Goal: Register for event/course: Sign up to attend an event or enroll in a course

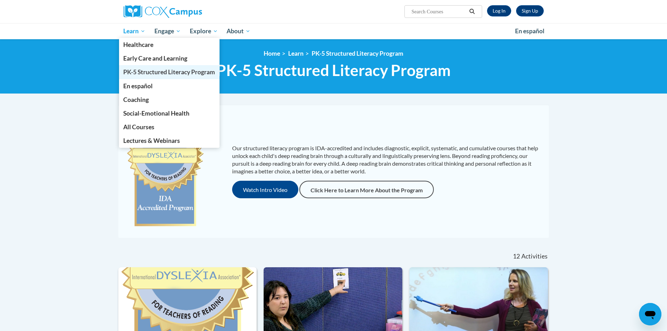
click at [152, 69] on span "PK-5 Structured Literacy Program" at bounding box center [169, 71] width 92 height 7
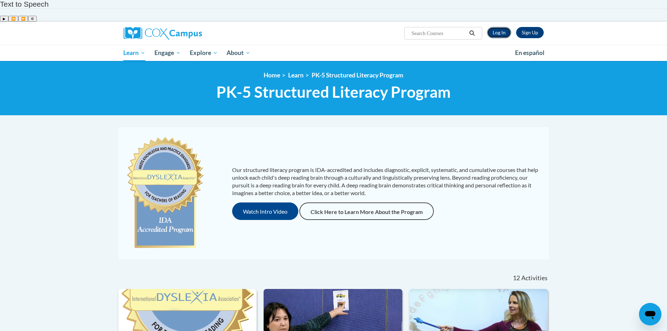
click at [499, 27] on link "Log In" at bounding box center [499, 32] width 24 height 11
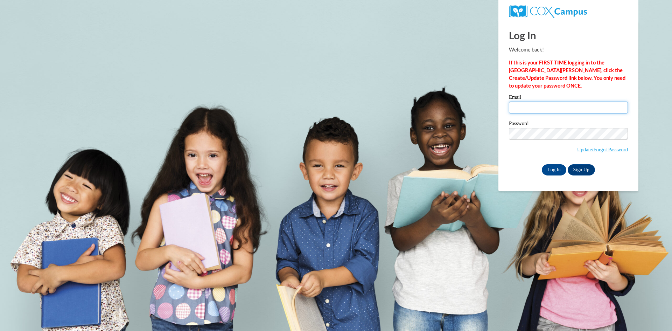
click at [530, 112] on input "Email" at bounding box center [568, 108] width 119 height 12
type input "[EMAIL_ADDRESS][PERSON_NAME][DOMAIN_NAME]"
click at [533, 104] on input "[EMAIL_ADDRESS][PERSON_NAME][DOMAIN_NAME]" at bounding box center [568, 108] width 119 height 12
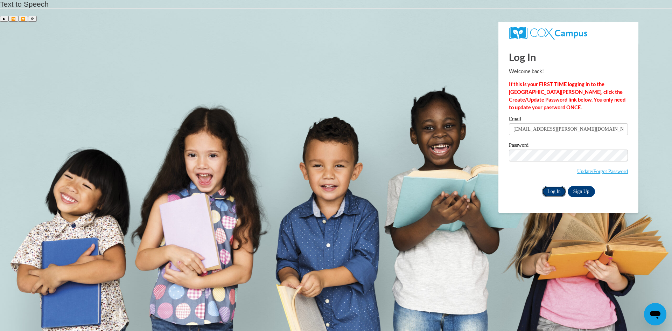
click at [555, 186] on input "Log In" at bounding box center [554, 191] width 25 height 11
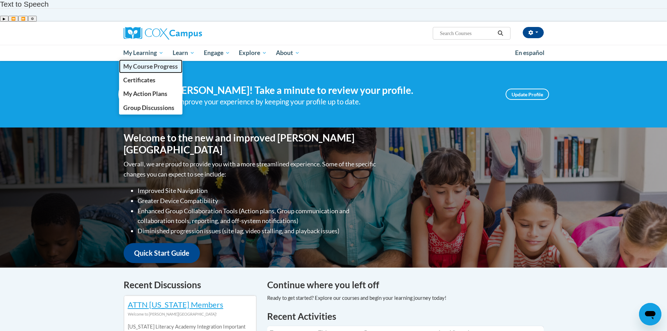
click at [158, 63] on span "My Course Progress" at bounding box center [150, 66] width 55 height 7
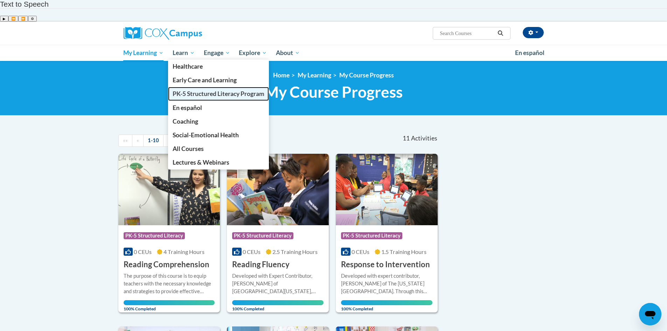
click at [189, 87] on link "PK-5 Structured Literacy Program" at bounding box center [218, 94] width 101 height 14
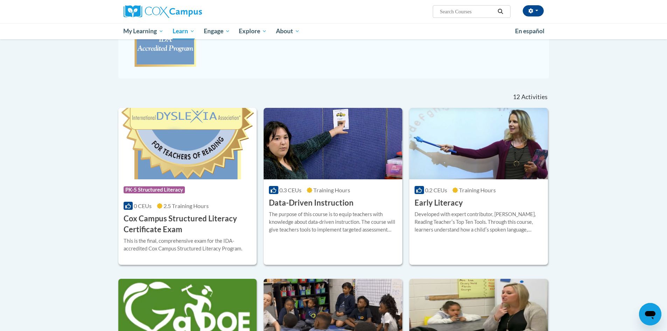
scroll to position [229, 0]
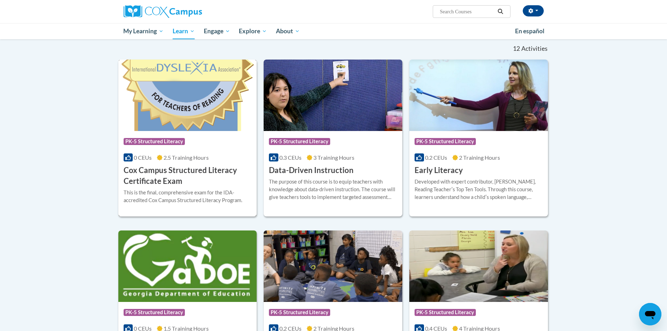
click at [168, 165] on h3 "Cox Campus Structured Literacy Certificate Exam" at bounding box center [188, 176] width 128 height 22
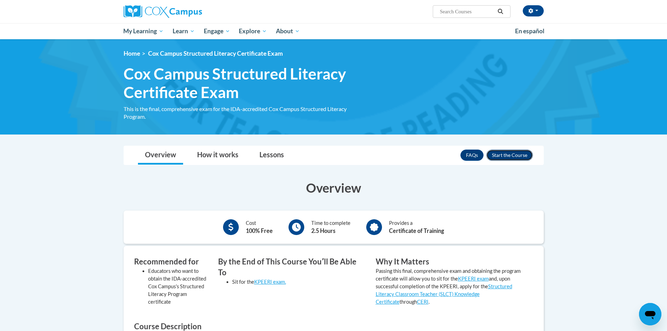
click at [509, 153] on button "Enroll" at bounding box center [509, 155] width 47 height 11
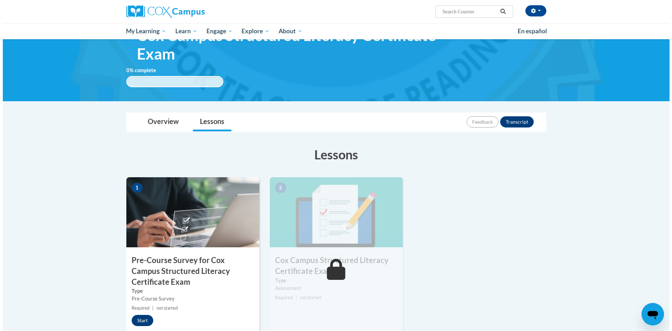
scroll to position [70, 0]
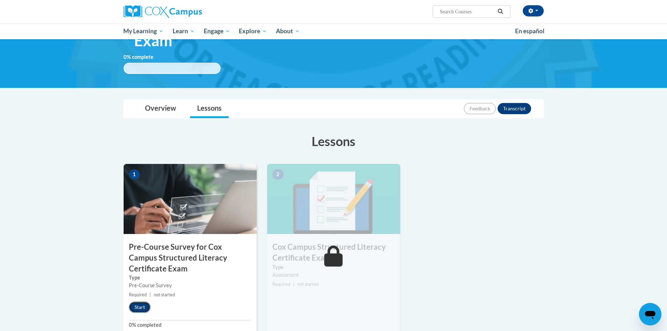
click at [143, 301] on button "Start" at bounding box center [140, 306] width 22 height 11
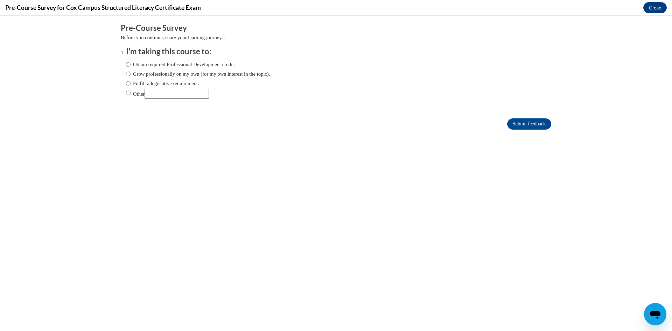
scroll to position [0, 0]
click at [172, 83] on label "Fulfill a legislative requirement." at bounding box center [162, 83] width 73 height 8
click at [131, 83] on input "Fulfill a legislative requirement." at bounding box center [128, 83] width 5 height 8
radio input "true"
click at [519, 120] on input "Submit feedback" at bounding box center [529, 123] width 44 height 11
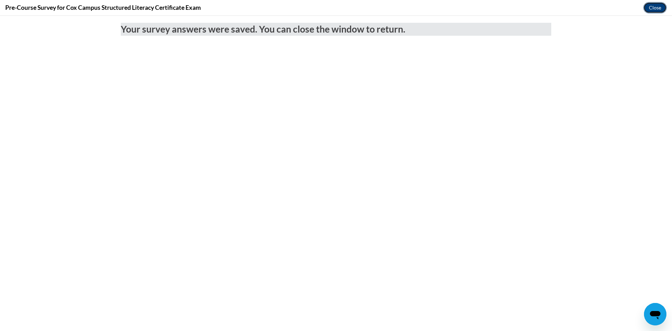
drag, startPoint x: 654, startPoint y: 7, endPoint x: 653, endPoint y: 43, distance: 36.8
click at [654, 7] on button "Close" at bounding box center [655, 7] width 23 height 11
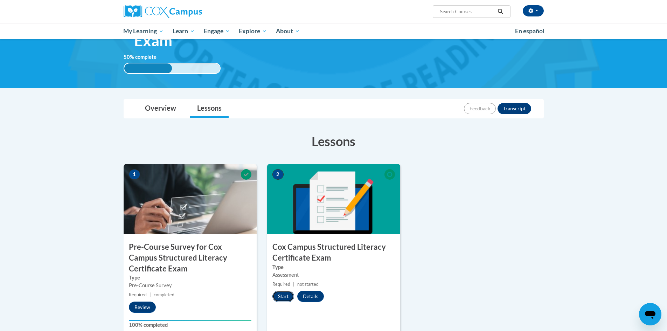
click at [281, 291] on button "Start" at bounding box center [283, 296] width 22 height 11
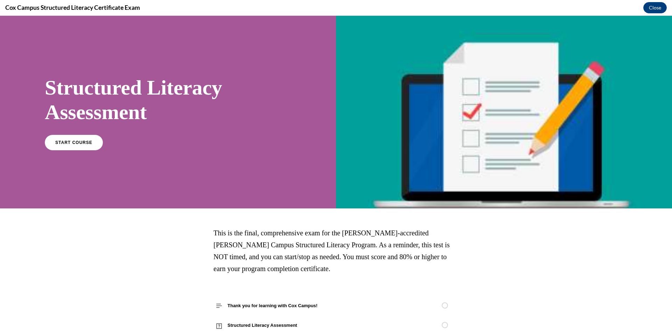
scroll to position [23, 0]
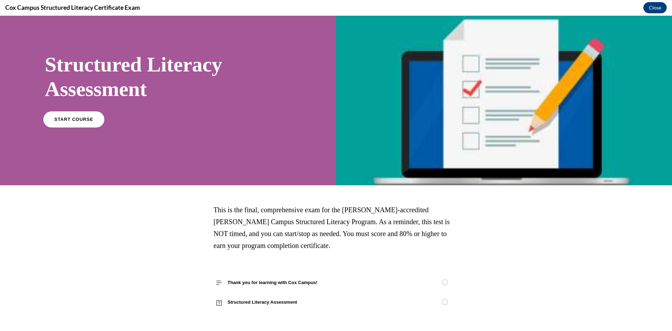
click at [97, 124] on link "START COURSE" at bounding box center [73, 119] width 61 height 16
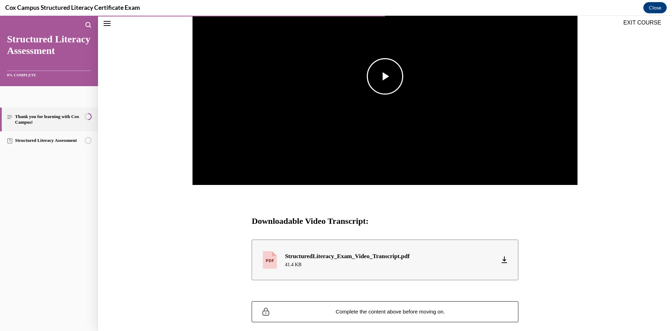
click at [377, 106] on img "Video player" at bounding box center [385, 76] width 385 height 217
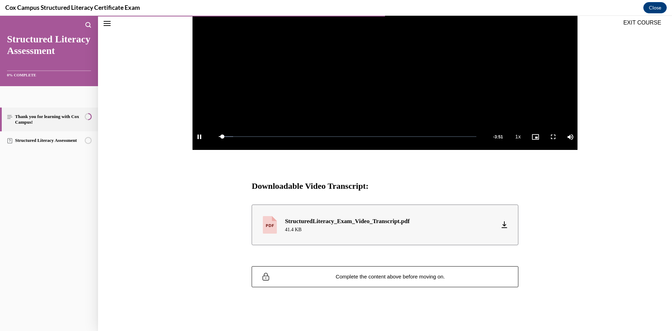
scroll to position [28, 0]
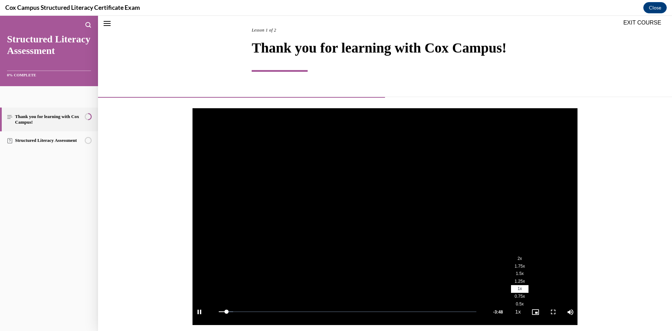
click at [516, 272] on span "1.5x" at bounding box center [520, 273] width 8 height 5
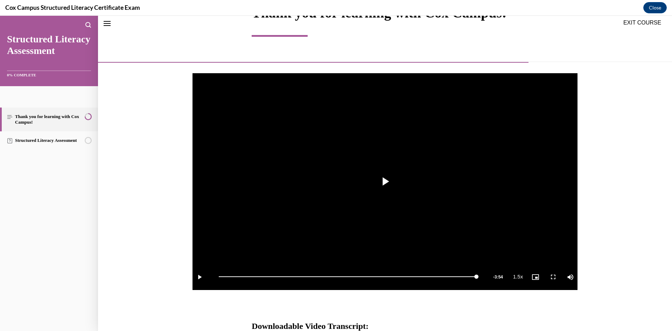
scroll to position [202, 0]
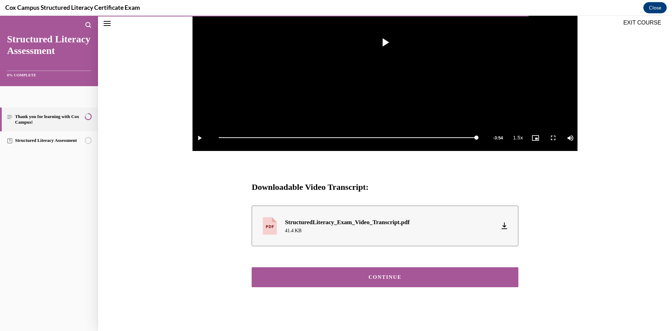
click at [464, 275] on div "CONTINUE" at bounding box center [385, 277] width 245 height 5
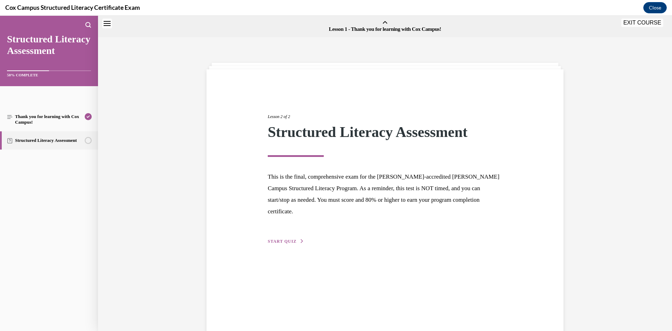
scroll to position [22, 0]
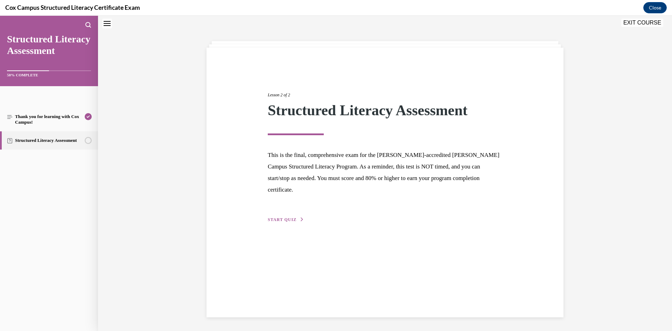
click at [300, 216] on button "START QUIZ" at bounding box center [286, 219] width 36 height 6
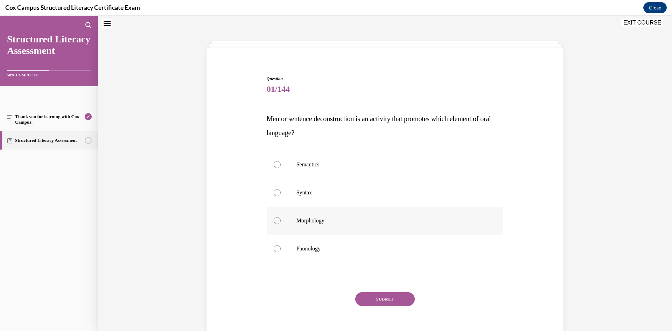
scroll to position [21, 0]
click at [305, 191] on p "Syntax" at bounding box center [392, 192] width 190 height 7
click at [281, 191] on input "Syntax" at bounding box center [277, 192] width 7 height 7
radio input "true"
click at [392, 301] on button "SUBMIT" at bounding box center [385, 299] width 60 height 14
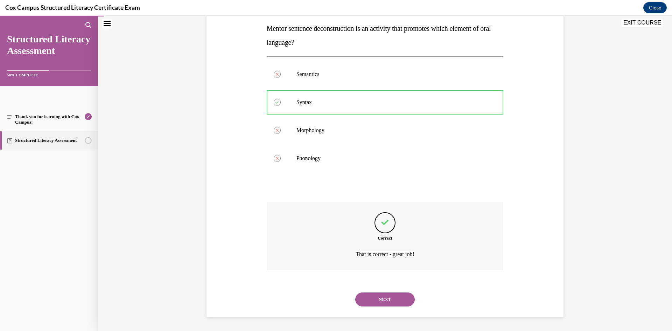
click at [396, 303] on button "NEXT" at bounding box center [385, 299] width 60 height 14
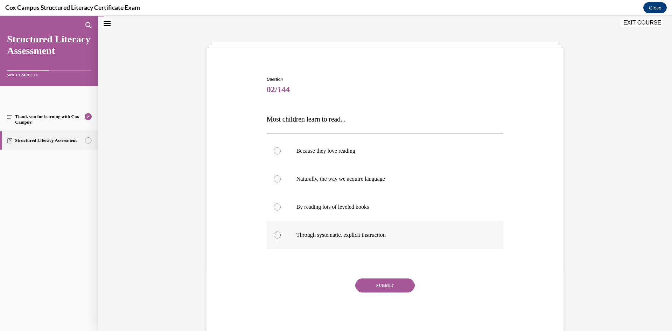
click at [368, 232] on span "Through systematic, explicit instruction" at bounding box center [341, 235] width 89 height 6
click at [281, 232] on input "Through systematic, explicit instruction" at bounding box center [277, 234] width 7 height 7
radio input "true"
click at [386, 278] on div "Question 02/144 Most children learn to read... Because they love reading Natura…" at bounding box center [385, 206] width 237 height 260
click at [388, 285] on button "SUBMIT" at bounding box center [385, 285] width 60 height 14
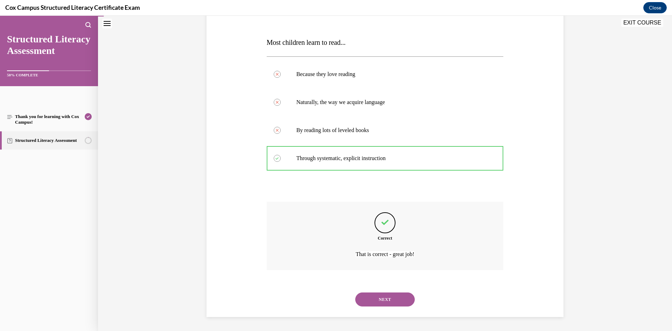
click at [393, 298] on button "NEXT" at bounding box center [385, 299] width 60 height 14
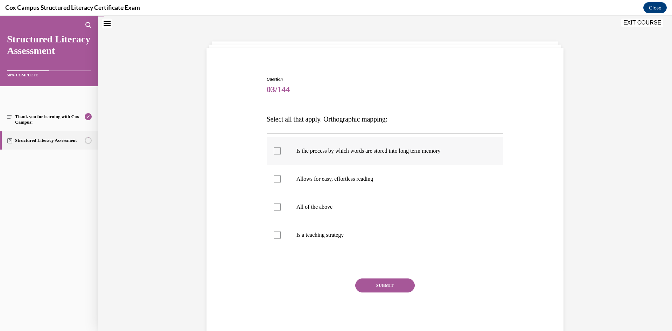
click at [355, 158] on label "Is the process by which words are stored into long term memory" at bounding box center [385, 151] width 237 height 28
click at [281, 154] on input "Is the process by which words are stored into long term memory" at bounding box center [277, 150] width 7 height 7
checkbox input "true"
click at [346, 179] on p "Allows for easy, effortless reading" at bounding box center [392, 178] width 190 height 7
click at [281, 179] on input "Allows for easy, effortless reading" at bounding box center [277, 178] width 7 height 7
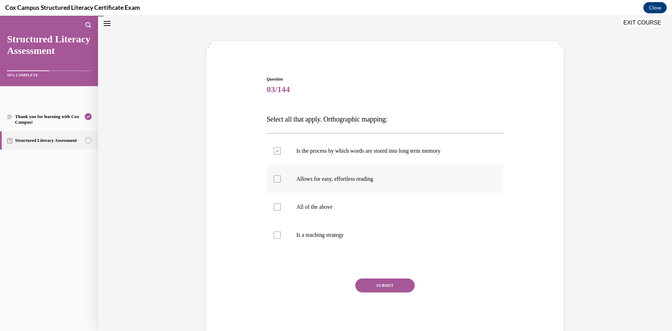
checkbox input "true"
click at [379, 287] on button "SUBMIT" at bounding box center [385, 285] width 60 height 14
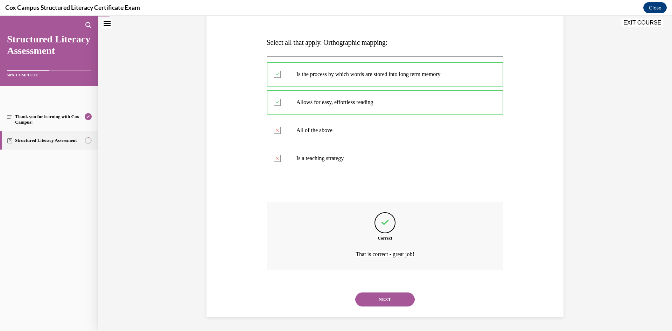
click at [381, 297] on button "NEXT" at bounding box center [385, 299] width 60 height 14
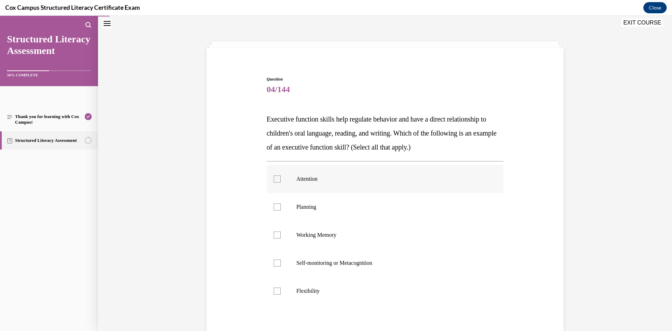
click at [293, 189] on label "Attention" at bounding box center [385, 179] width 237 height 28
click at [281, 182] on input "Attention" at bounding box center [277, 178] width 7 height 7
checkbox input "true"
click at [292, 208] on label "Planning" at bounding box center [385, 207] width 237 height 28
click at [281, 208] on input "Planning" at bounding box center [277, 206] width 7 height 7
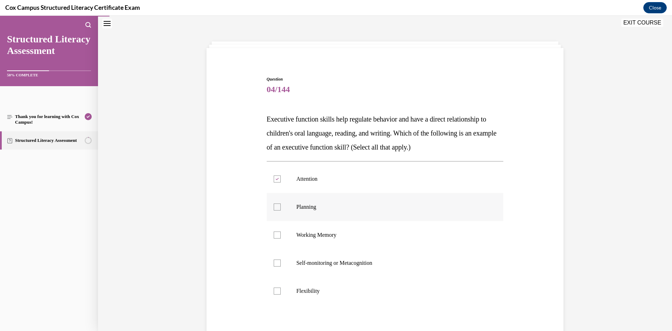
checkbox input "true"
click at [307, 237] on p "Working Memory" at bounding box center [392, 234] width 190 height 7
click at [281, 237] on input "Working Memory" at bounding box center [277, 234] width 7 height 7
checkbox input "true"
click at [306, 270] on label "Self-monitoring or Metacognition" at bounding box center [385, 263] width 237 height 28
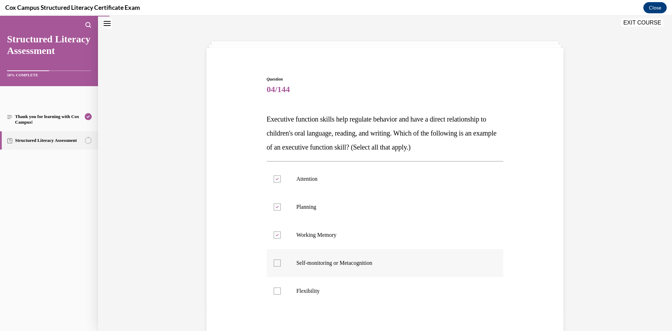
click at [281, 266] on input "Self-monitoring or Metacognition" at bounding box center [277, 262] width 7 height 7
checkbox input "true"
click at [306, 293] on p "Flexibility" at bounding box center [392, 290] width 190 height 7
click at [281, 293] on input "Flexibility" at bounding box center [277, 290] width 7 height 7
checkbox input "true"
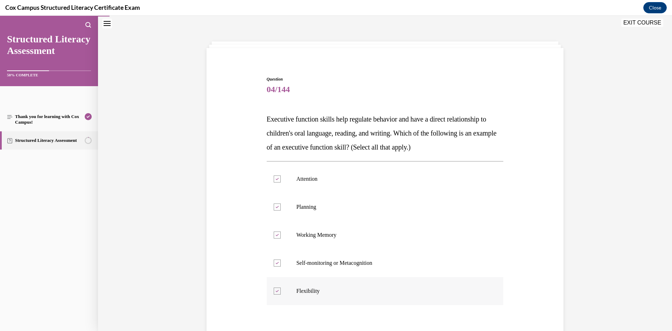
scroll to position [75, 0]
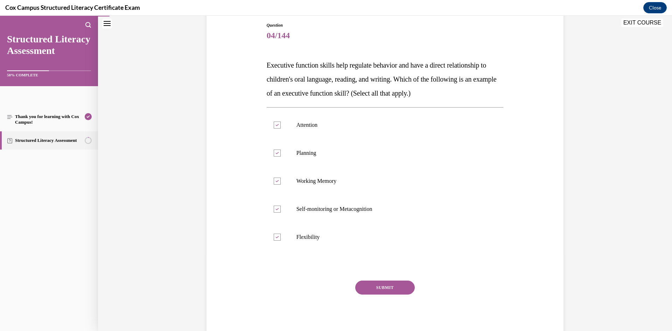
click at [390, 281] on button "SUBMIT" at bounding box center [385, 287] width 60 height 14
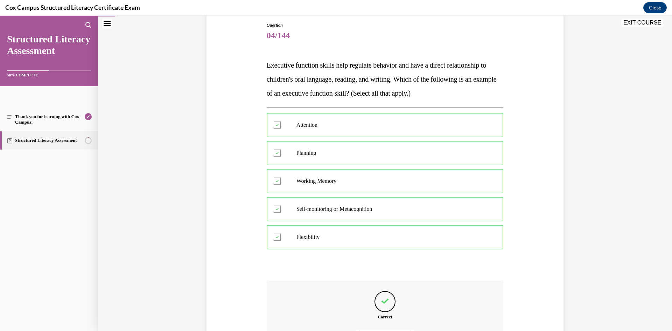
scroll to position [154, 0]
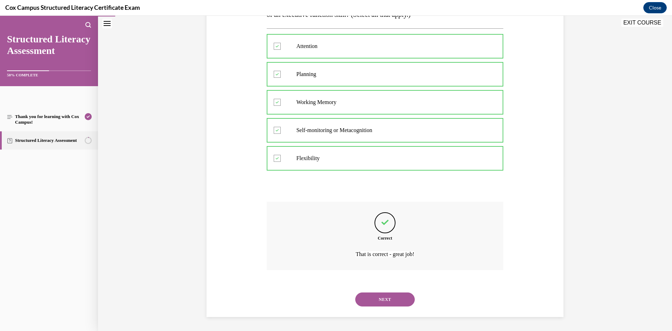
click at [376, 305] on button "NEXT" at bounding box center [385, 299] width 60 height 14
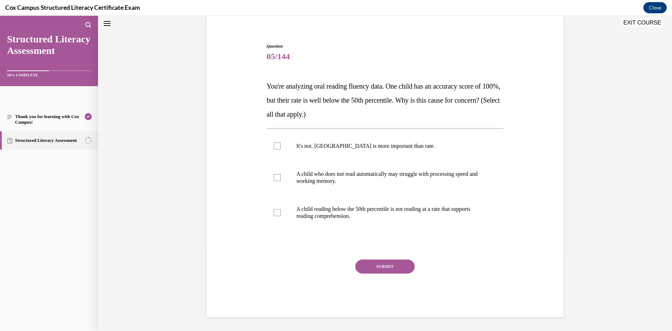
scroll to position [21, 0]
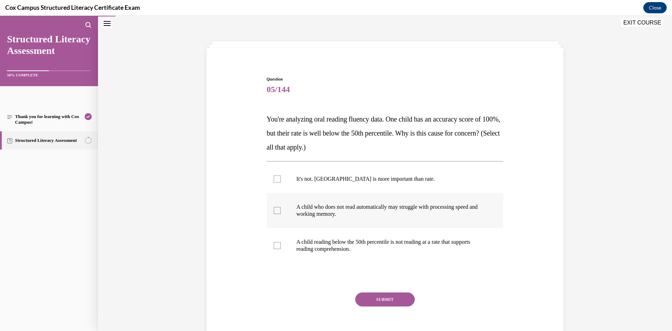
click at [338, 215] on p "A child who does not read automatically may struggle with processing speed and …" at bounding box center [392, 210] width 190 height 14
click at [281, 214] on input "A child who does not read automatically may struggle with processing speed and …" at bounding box center [277, 210] width 7 height 7
checkbox input "true"
click at [338, 243] on span "A child reading below the 50th percentile is not reading at a rate that support…" at bounding box center [384, 245] width 174 height 13
click at [281, 243] on input "A child reading below the 50th percentile is not reading at a rate that support…" at bounding box center [277, 245] width 7 height 7
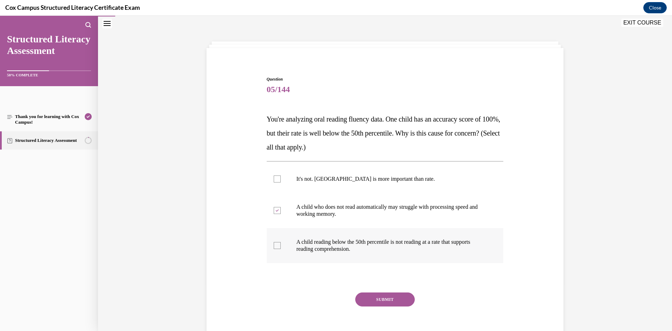
checkbox input "true"
click at [400, 312] on div "SUBMIT NEXT" at bounding box center [385, 320] width 237 height 57
click at [395, 304] on button "SUBMIT" at bounding box center [385, 299] width 60 height 14
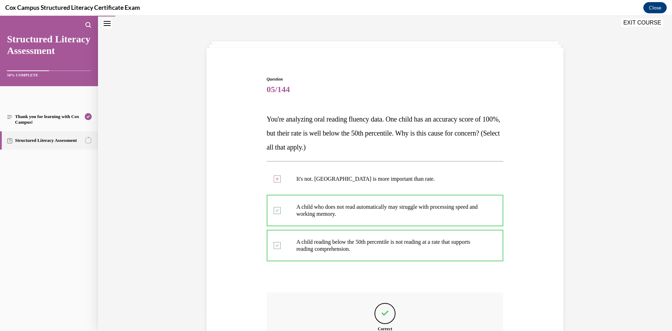
scroll to position [112, 0]
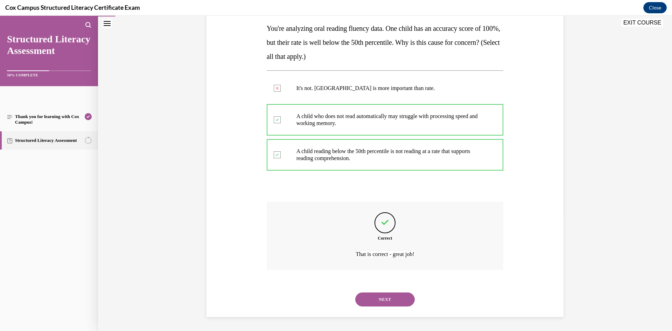
click at [399, 294] on button "NEXT" at bounding box center [385, 299] width 60 height 14
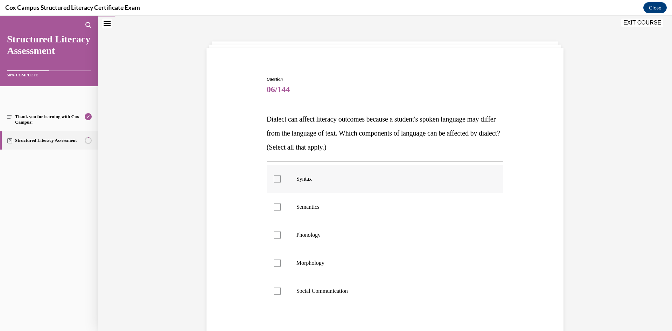
click at [305, 180] on p "Syntax" at bounding box center [392, 178] width 190 height 7
click at [281, 180] on input "Syntax" at bounding box center [277, 178] width 7 height 7
checkbox input "true"
drag, startPoint x: 303, startPoint y: 193, endPoint x: 303, endPoint y: 201, distance: 7.7
click at [303, 193] on label "Semantics" at bounding box center [385, 207] width 237 height 28
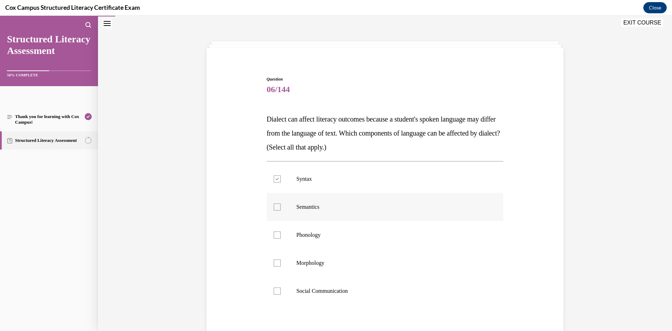
click at [281, 203] on input "Semantics" at bounding box center [277, 206] width 7 height 7
checkbox input "true"
click at [304, 228] on label "Phonology" at bounding box center [385, 235] width 237 height 28
click at [281, 231] on input "Phonology" at bounding box center [277, 234] width 7 height 7
checkbox input "true"
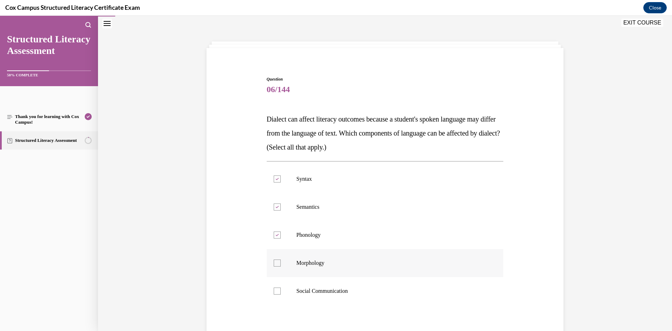
drag, startPoint x: 306, startPoint y: 250, endPoint x: 337, endPoint y: 299, distance: 57.1
click at [306, 251] on label "Morphology" at bounding box center [385, 263] width 237 height 28
click at [281, 259] on input "Morphology" at bounding box center [277, 262] width 7 height 7
checkbox input "true"
click at [337, 294] on label "Social Communication" at bounding box center [385, 291] width 237 height 28
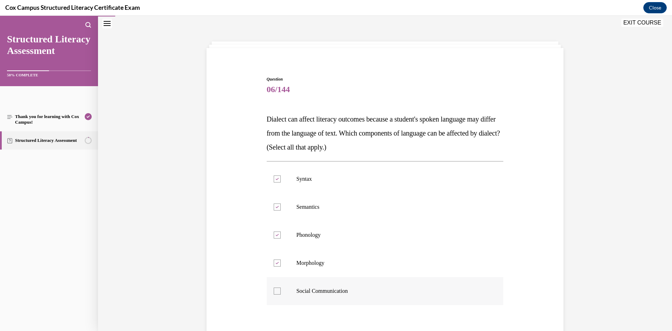
click at [281, 294] on input "Social Communication" at bounding box center [277, 290] width 7 height 7
checkbox input "true"
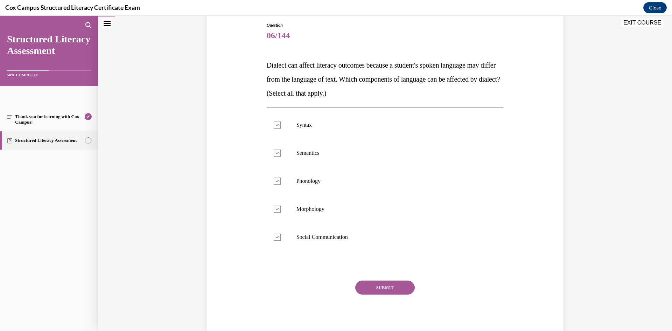
click at [374, 282] on button "SUBMIT" at bounding box center [385, 287] width 60 height 14
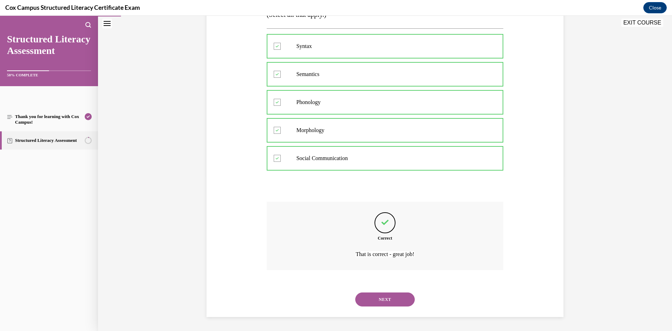
click at [393, 297] on button "NEXT" at bounding box center [385, 299] width 60 height 14
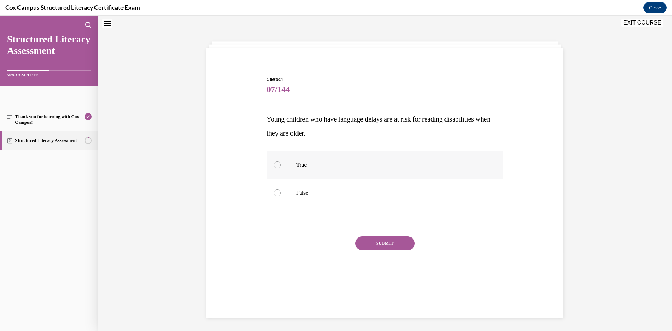
click at [316, 165] on p "True" at bounding box center [392, 164] width 190 height 7
click at [281, 165] on input "True" at bounding box center [277, 164] width 7 height 7
radio input "true"
click at [377, 250] on button "SUBMIT" at bounding box center [385, 243] width 60 height 14
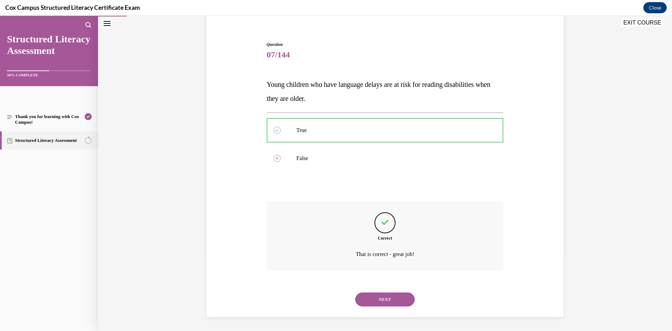
click at [393, 300] on button "NEXT" at bounding box center [385, 299] width 60 height 14
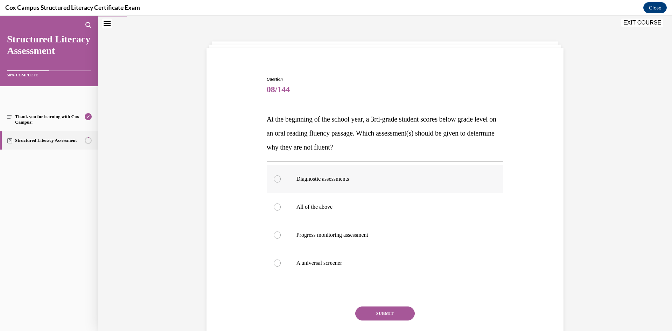
click at [307, 190] on label "Diagnostic assessments" at bounding box center [385, 179] width 237 height 28
click at [281, 182] on input "Diagnostic assessments" at bounding box center [277, 178] width 7 height 7
radio input "true"
click at [381, 315] on button "SUBMIT" at bounding box center [385, 313] width 60 height 14
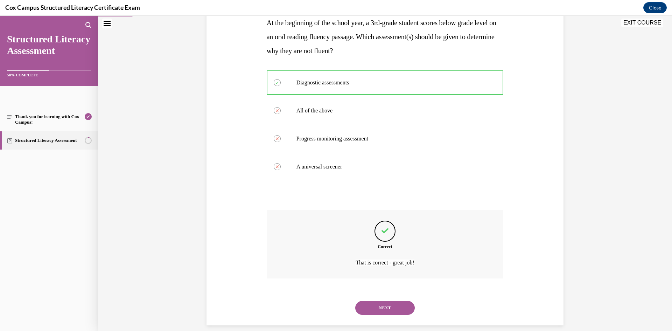
click at [391, 312] on button "NEXT" at bounding box center [385, 308] width 60 height 14
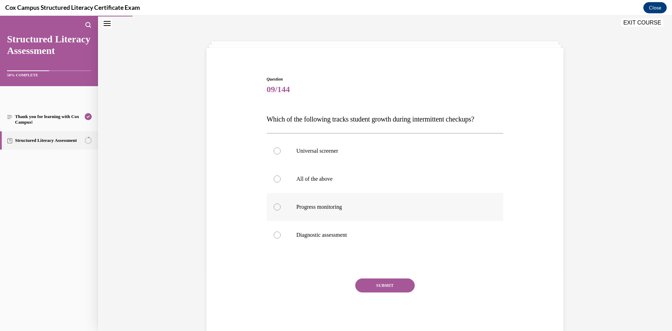
click at [346, 199] on label "Progress monitoring" at bounding box center [385, 207] width 237 height 28
click at [281, 203] on input "Progress monitoring" at bounding box center [277, 206] width 7 height 7
radio input "true"
click at [379, 291] on button "SUBMIT" at bounding box center [385, 285] width 60 height 14
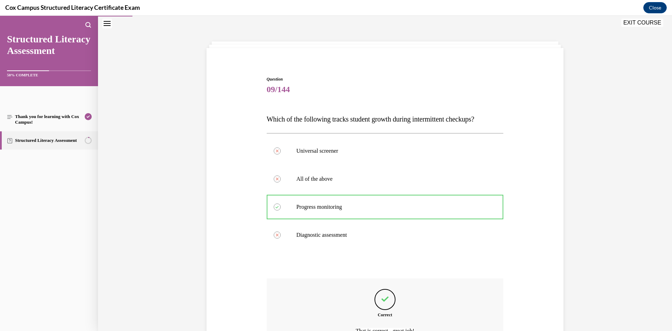
scroll to position [98, 0]
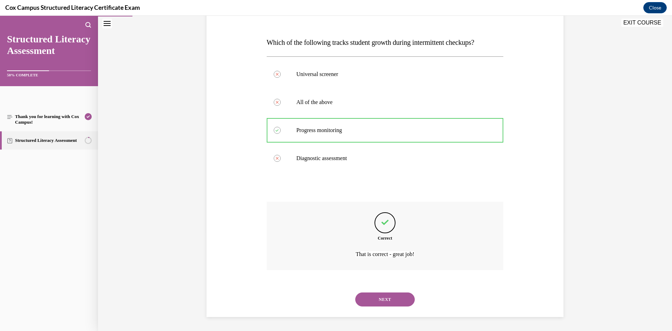
click at [393, 297] on button "NEXT" at bounding box center [385, 299] width 60 height 14
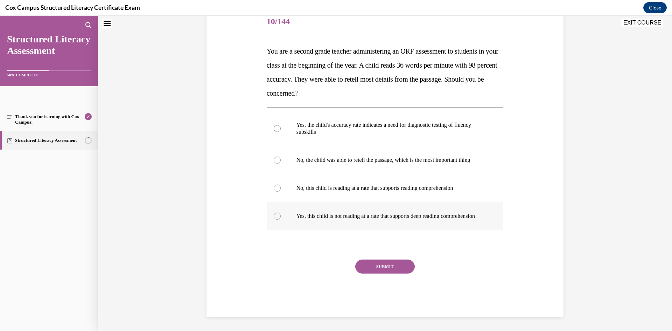
scroll to position [21, 0]
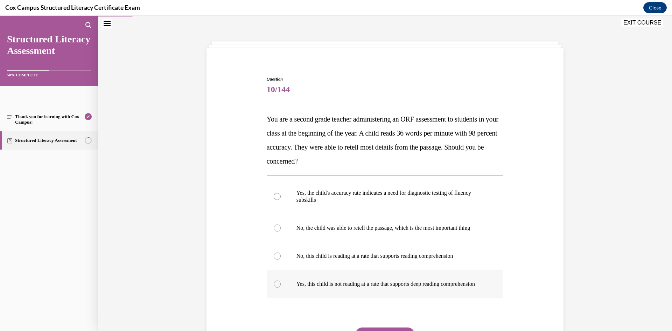
click at [384, 287] on p "Yes, this child is not reading at a rate that supports deep reading comprehensi…" at bounding box center [392, 283] width 190 height 7
click at [281, 287] on input "Yes, this child is not reading at a rate that supports deep reading comprehensi…" at bounding box center [277, 283] width 7 height 7
radio input "true"
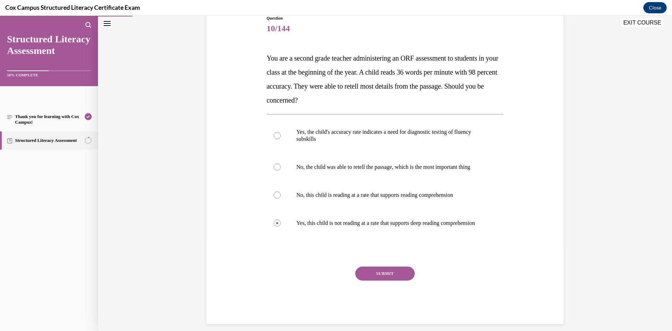
click at [379, 280] on button "SUBMIT" at bounding box center [385, 273] width 60 height 14
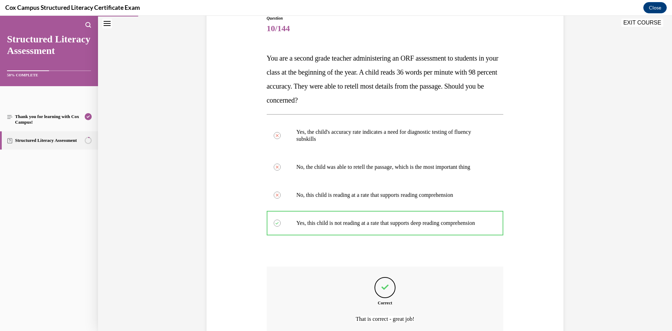
scroll to position [161, 0]
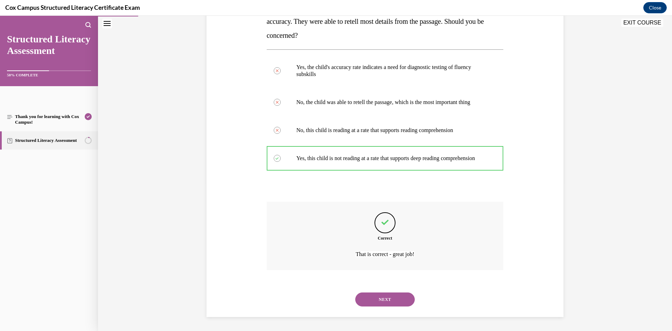
click at [386, 296] on button "NEXT" at bounding box center [385, 299] width 60 height 14
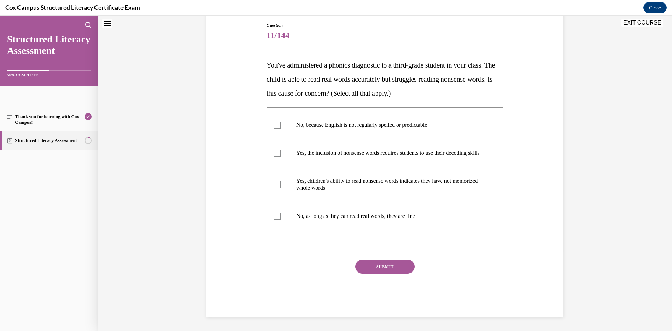
scroll to position [21, 0]
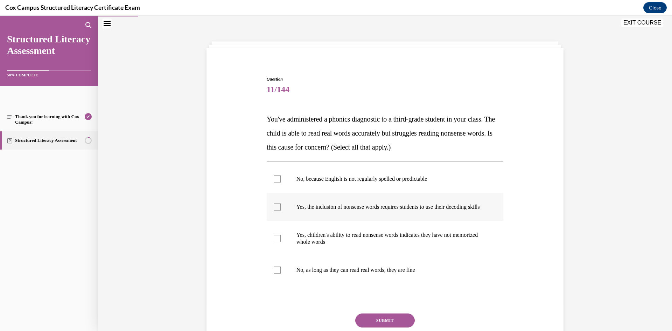
click at [326, 197] on label "Yes, the inclusion of nonsense words requires students to use their decoding sk…" at bounding box center [385, 207] width 237 height 28
click at [281, 203] on input "Yes, the inclusion of nonsense words requires students to use their decoding sk…" at bounding box center [277, 206] width 7 height 7
checkbox input "true"
click at [327, 242] on p "Yes, children's ability to read nonsense words indicates they have not memorize…" at bounding box center [392, 238] width 190 height 14
click at [281, 242] on input "Yes, children's ability to read nonsense words indicates they have not memorize…" at bounding box center [277, 238] width 7 height 7
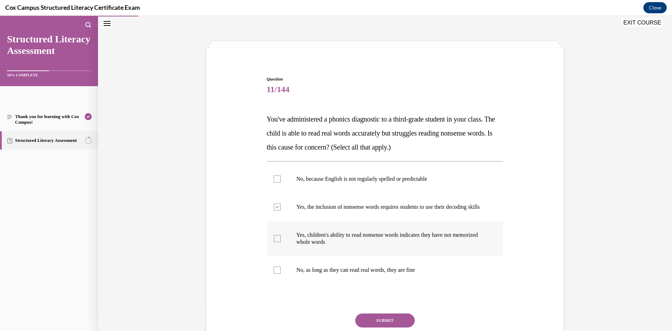
checkbox input "true"
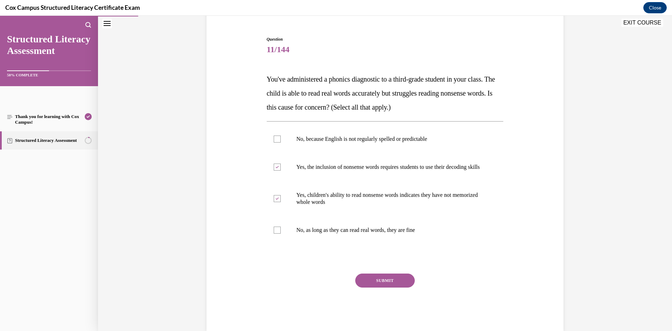
click at [377, 281] on button "SUBMIT" at bounding box center [385, 280] width 60 height 14
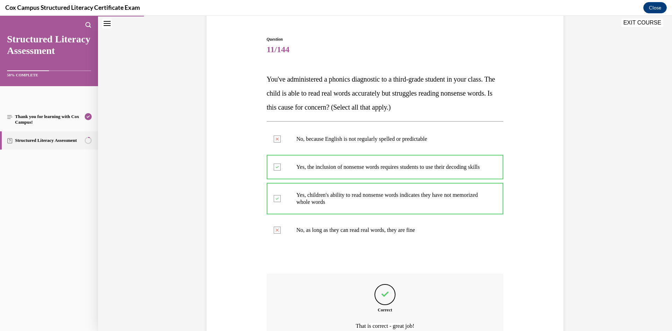
scroll to position [140, 0]
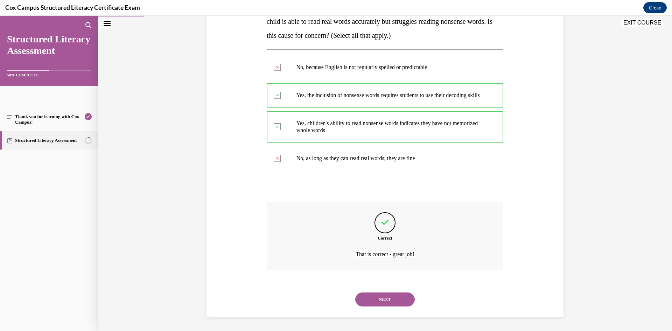
click at [381, 297] on button "NEXT" at bounding box center [385, 299] width 60 height 14
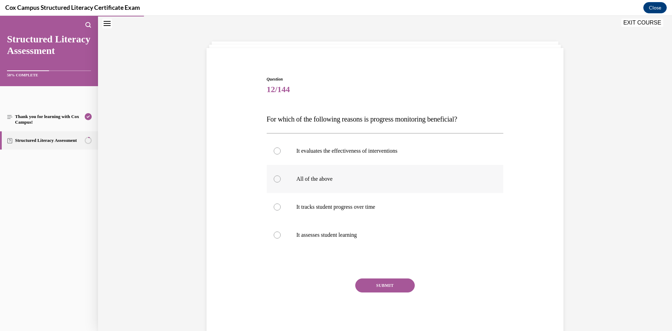
click at [352, 181] on p "All of the above" at bounding box center [392, 178] width 190 height 7
click at [281, 181] on input "All of the above" at bounding box center [277, 178] width 7 height 7
radio input "true"
click at [380, 283] on button "SUBMIT" at bounding box center [385, 285] width 60 height 14
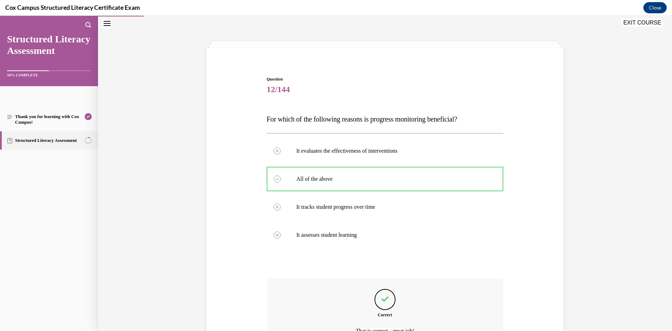
scroll to position [98, 0]
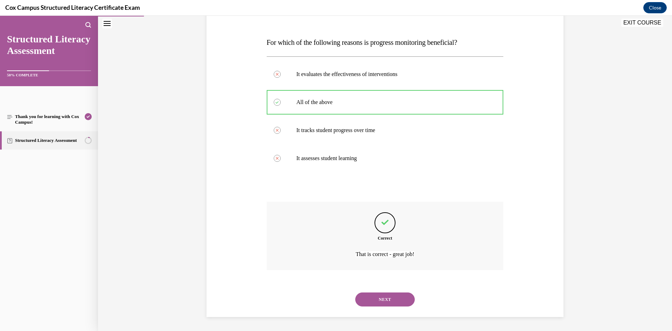
click at [387, 299] on button "NEXT" at bounding box center [385, 299] width 60 height 14
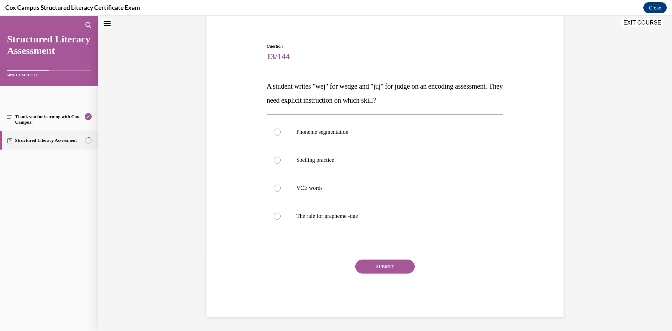
scroll to position [21, 0]
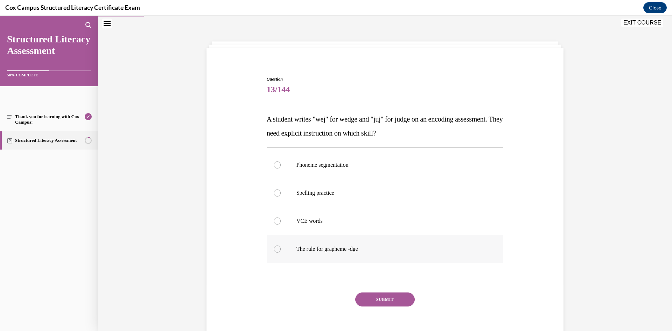
click at [322, 244] on label "The rule for grapheme -dge" at bounding box center [385, 249] width 237 height 28
click at [281, 245] on input "The rule for grapheme -dge" at bounding box center [277, 248] width 7 height 7
radio input "true"
click at [390, 292] on div "Question 13/144 A student writes "wej" for wedge and "juj" for judge on an enco…" at bounding box center [385, 213] width 237 height 274
click at [389, 292] on button "SUBMIT" at bounding box center [385, 299] width 60 height 14
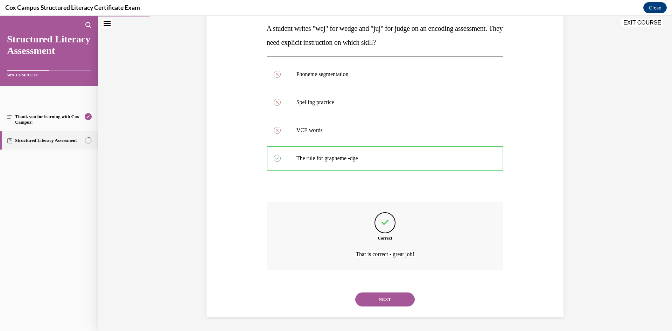
click at [396, 304] on button "NEXT" at bounding box center [385, 299] width 60 height 14
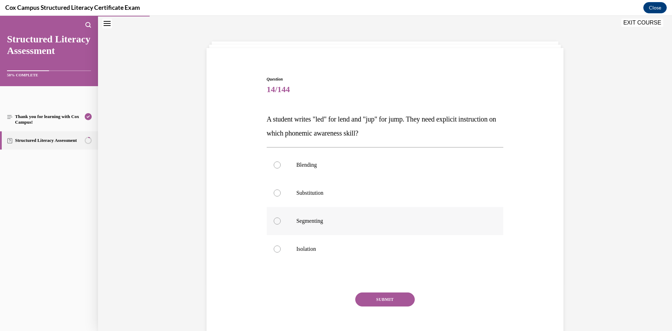
click at [340, 223] on p "Segmenting" at bounding box center [392, 220] width 190 height 7
click at [281, 223] on input "Segmenting" at bounding box center [277, 220] width 7 height 7
radio input "true"
click at [367, 297] on button "SUBMIT" at bounding box center [385, 299] width 60 height 14
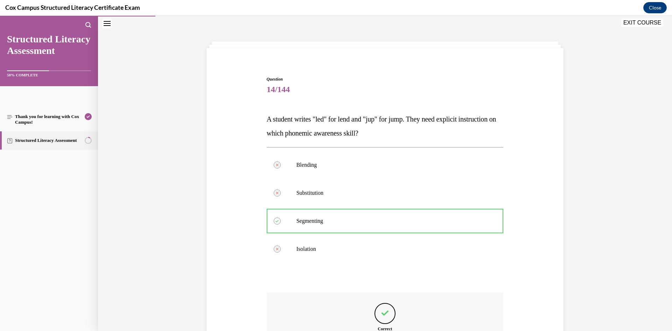
scroll to position [112, 0]
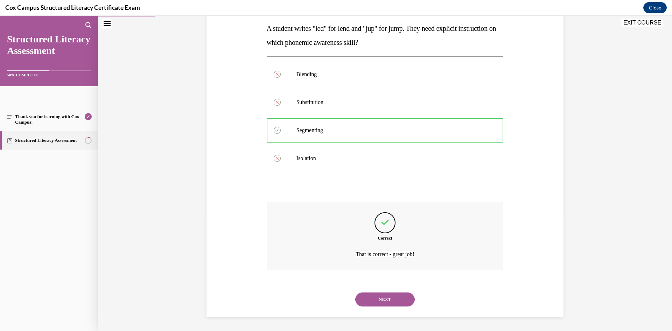
click at [369, 298] on button "NEXT" at bounding box center [385, 299] width 60 height 14
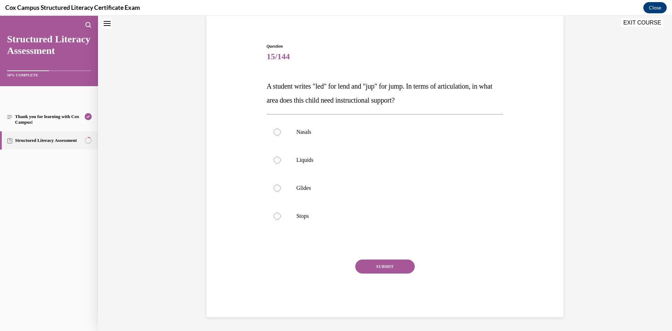
scroll to position [21, 0]
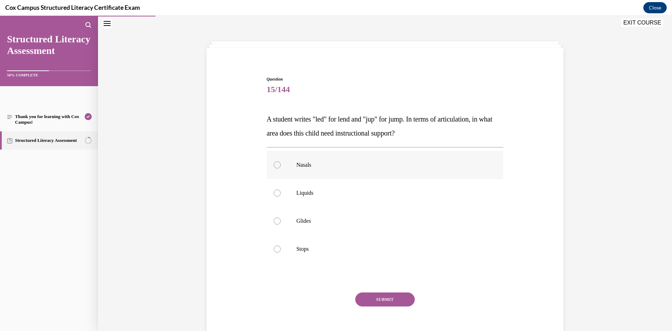
click at [315, 166] on p "Nasals" at bounding box center [392, 164] width 190 height 7
click at [281, 166] on input "Nasals" at bounding box center [277, 164] width 7 height 7
radio input "true"
click at [377, 292] on button "SUBMIT" at bounding box center [385, 299] width 60 height 14
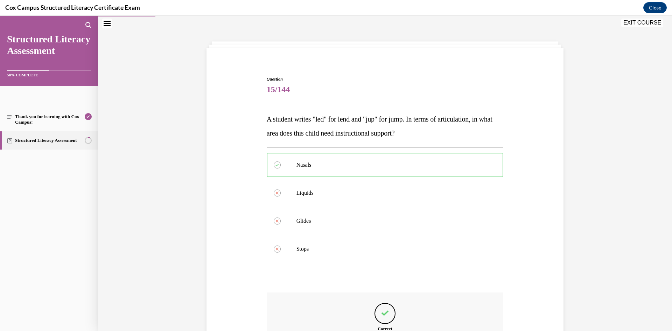
scroll to position [112, 0]
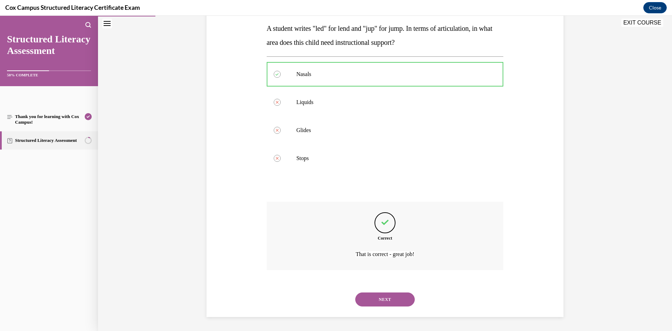
click at [383, 299] on button "NEXT" at bounding box center [385, 299] width 60 height 14
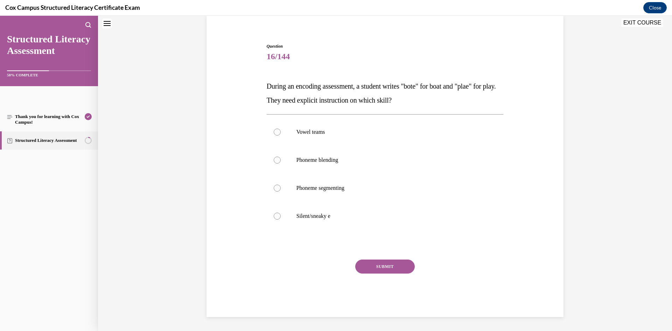
scroll to position [21, 0]
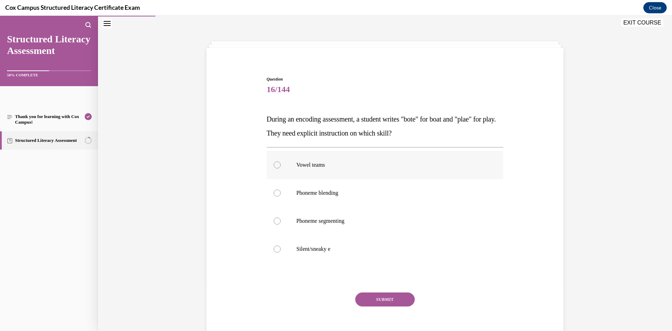
click at [317, 161] on label "Vowel teams" at bounding box center [385, 165] width 237 height 28
click at [281, 161] on input "Vowel teams" at bounding box center [277, 164] width 7 height 7
radio input "true"
click at [370, 302] on button "SUBMIT" at bounding box center [385, 299] width 60 height 14
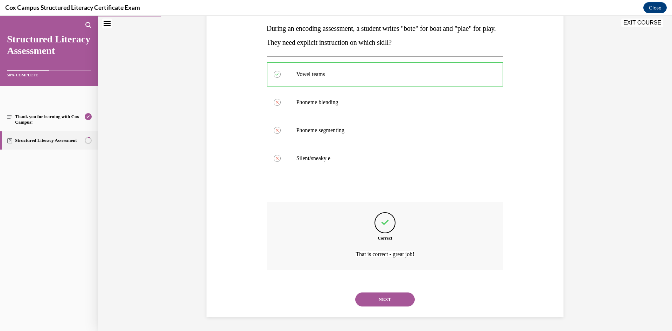
click at [376, 304] on button "NEXT" at bounding box center [385, 299] width 60 height 14
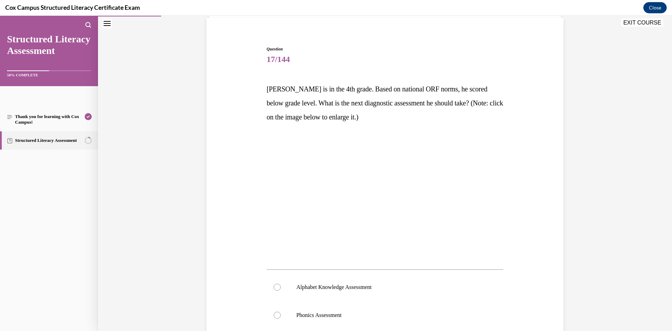
scroll to position [186, 0]
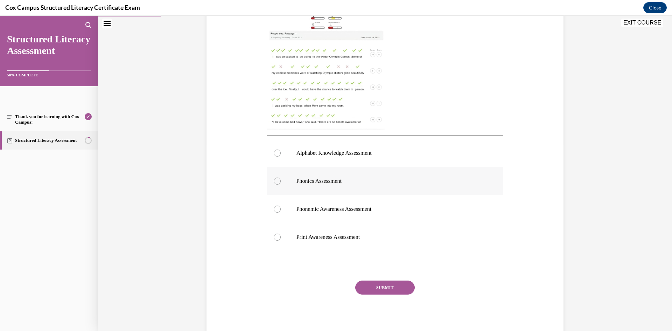
click at [318, 187] on label "Phonics Assessment" at bounding box center [385, 181] width 237 height 28
click at [281, 185] on input "Phonics Assessment" at bounding box center [277, 181] width 7 height 7
radio input "true"
click at [386, 290] on button "SUBMIT" at bounding box center [385, 287] width 60 height 14
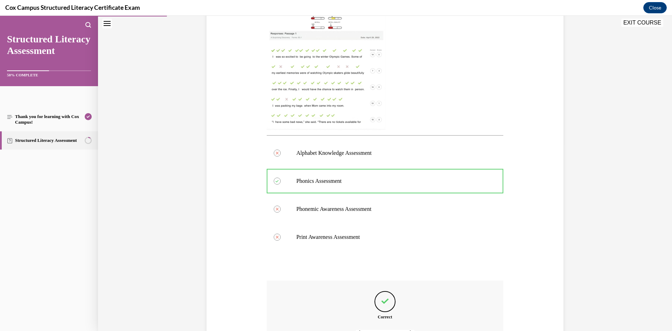
scroll to position [264, 0]
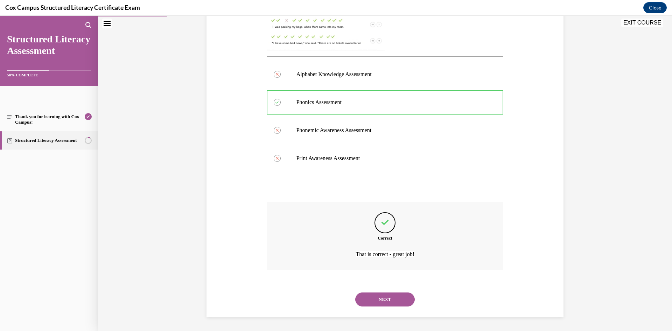
click at [402, 294] on button "NEXT" at bounding box center [385, 299] width 60 height 14
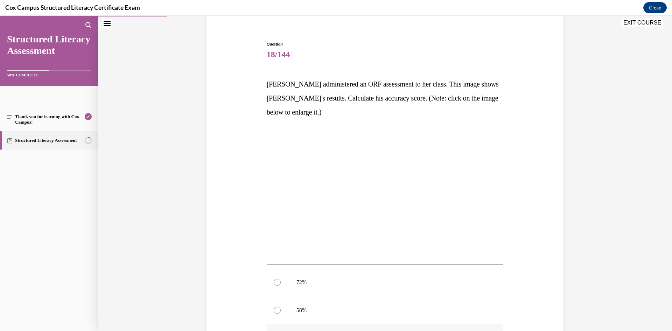
scroll to position [186, 0]
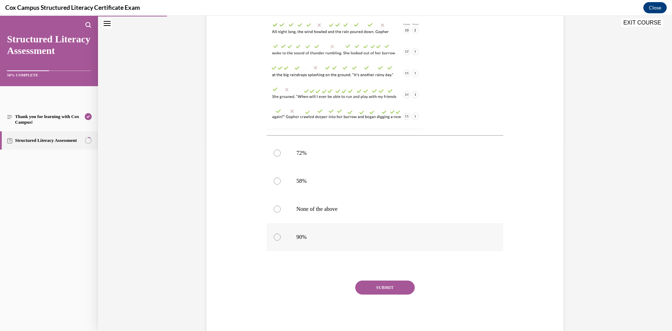
click at [355, 240] on p "90%" at bounding box center [392, 237] width 190 height 7
click at [281, 240] on input "90%" at bounding box center [277, 237] width 7 height 7
radio input "true"
click at [356, 280] on div "SUBMIT" at bounding box center [385, 297] width 237 height 35
click at [356, 281] on button "SUBMIT" at bounding box center [385, 287] width 60 height 14
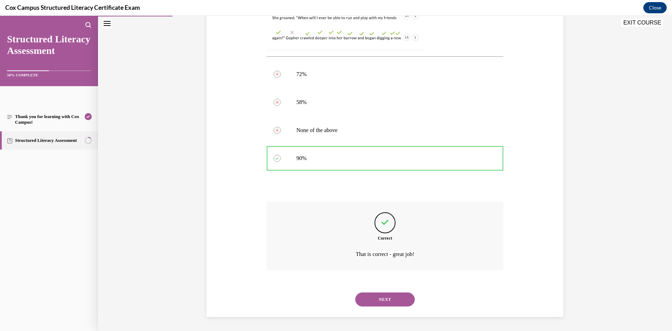
click at [402, 300] on button "NEXT" at bounding box center [385, 299] width 60 height 14
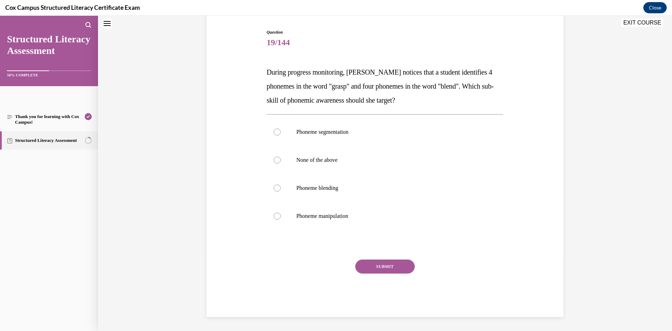
scroll to position [21, 0]
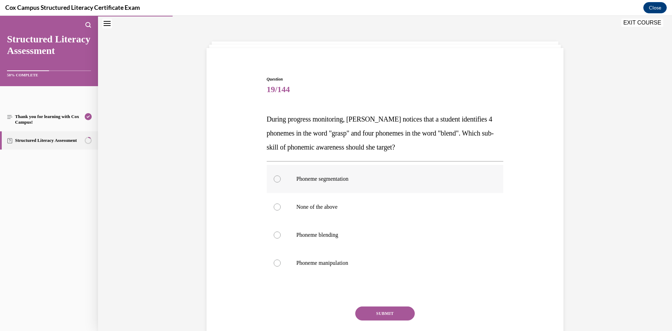
click at [349, 181] on span "Phoneme segmentation" at bounding box center [323, 179] width 52 height 6
click at [281, 181] on input "Phoneme segmentation" at bounding box center [277, 178] width 7 height 7
radio input "true"
click at [381, 307] on button "SUBMIT" at bounding box center [385, 313] width 60 height 14
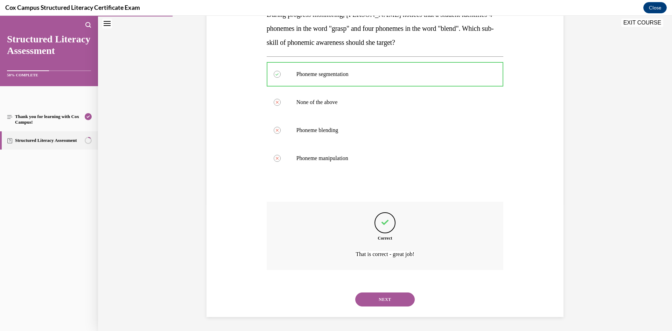
click at [366, 297] on button "NEXT" at bounding box center [385, 299] width 60 height 14
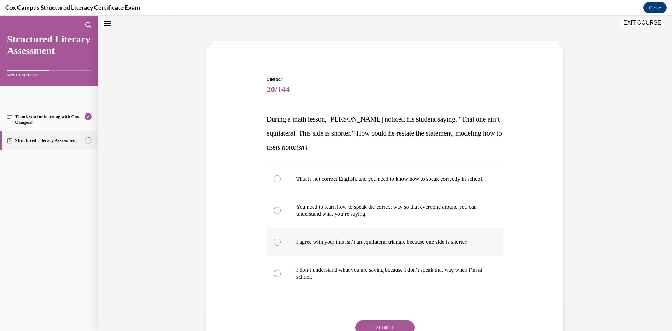
click at [387, 241] on label "I agree with you; this isn’t an equilateral triangle because one side is shorte…" at bounding box center [385, 242] width 237 height 28
click at [281, 241] on input "I agree with you; this isn’t an equilateral triangle because one side is shorte…" at bounding box center [277, 241] width 7 height 7
radio input "true"
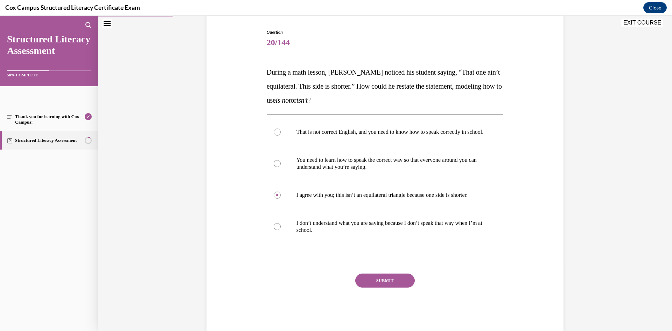
click at [388, 287] on button "SUBMIT" at bounding box center [385, 280] width 60 height 14
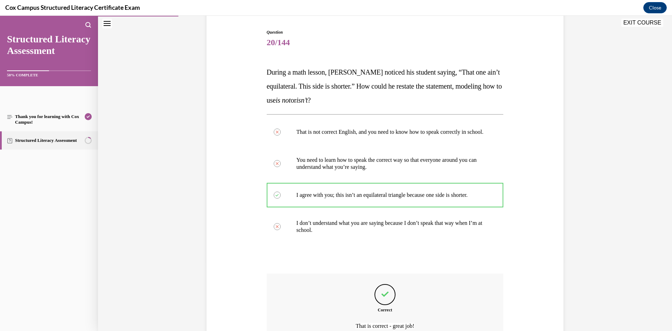
scroll to position [147, 0]
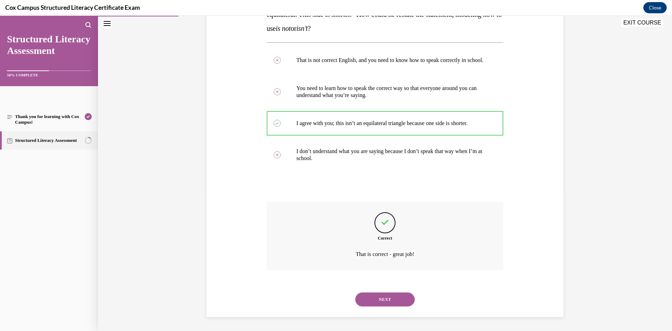
click at [387, 300] on button "NEXT" at bounding box center [385, 299] width 60 height 14
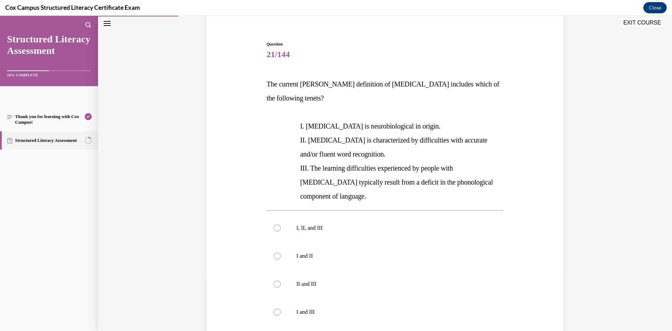
scroll to position [91, 0]
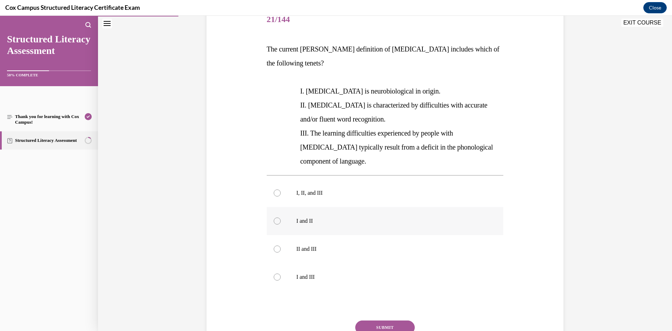
click at [326, 217] on p "I and II" at bounding box center [392, 220] width 190 height 7
click at [281, 217] on input "I and II" at bounding box center [277, 220] width 7 height 7
radio input "true"
click at [369, 320] on button "SUBMIT" at bounding box center [385, 327] width 60 height 14
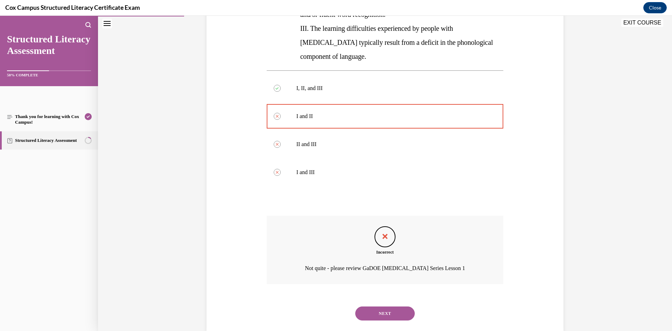
click at [389, 306] on button "NEXT" at bounding box center [385, 313] width 60 height 14
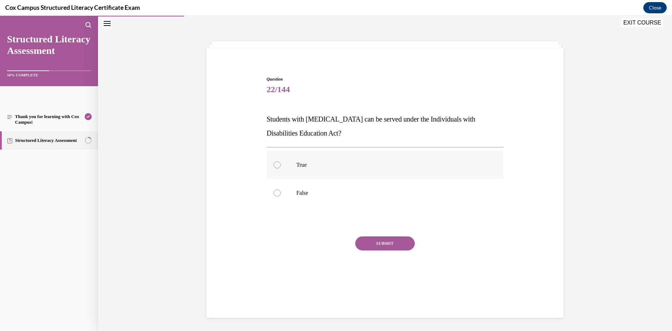
click at [395, 173] on label "True" at bounding box center [385, 165] width 237 height 28
click at [281, 168] on input "True" at bounding box center [277, 164] width 7 height 7
radio input "true"
click at [403, 251] on div "SUBMIT NEXT" at bounding box center [385, 264] width 237 height 57
click at [400, 245] on button "SUBMIT" at bounding box center [385, 243] width 60 height 14
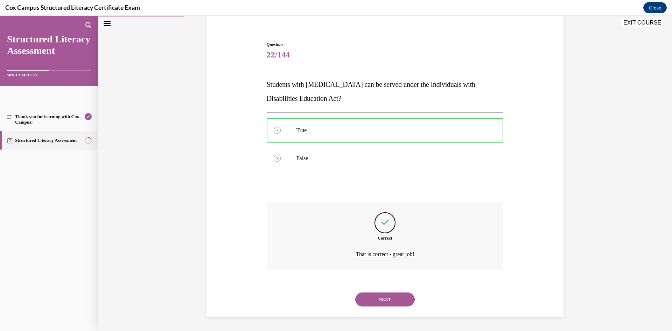
click at [389, 300] on button "NEXT" at bounding box center [385, 299] width 60 height 14
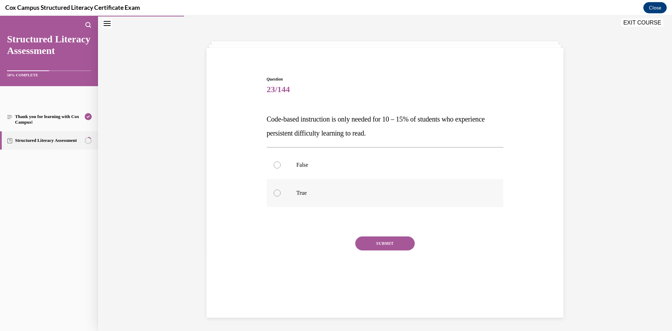
click at [330, 179] on label "True" at bounding box center [385, 193] width 237 height 28
click at [281, 189] on input "True" at bounding box center [277, 192] width 7 height 7
radio input "true"
click at [384, 245] on button "SUBMIT" at bounding box center [385, 243] width 60 height 14
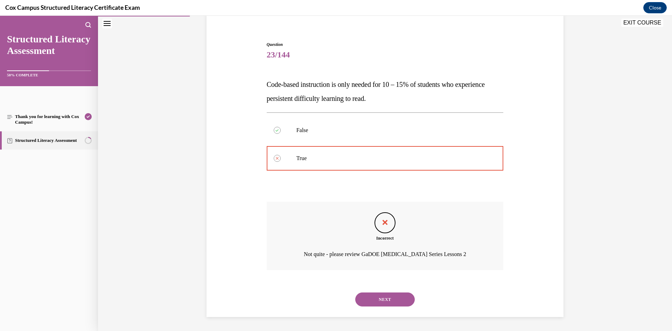
click at [395, 294] on button "NEXT" at bounding box center [385, 299] width 60 height 14
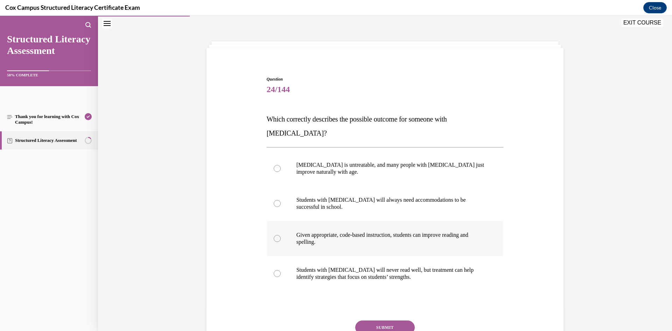
click at [298, 234] on label "Given appropriate, code-based instruction, students can improve reading and spe…" at bounding box center [385, 238] width 237 height 35
click at [281, 235] on input "Given appropriate, code-based instruction, students can improve reading and spe…" at bounding box center [277, 238] width 7 height 7
radio input "true"
click at [389, 320] on button "SUBMIT" at bounding box center [385, 327] width 60 height 14
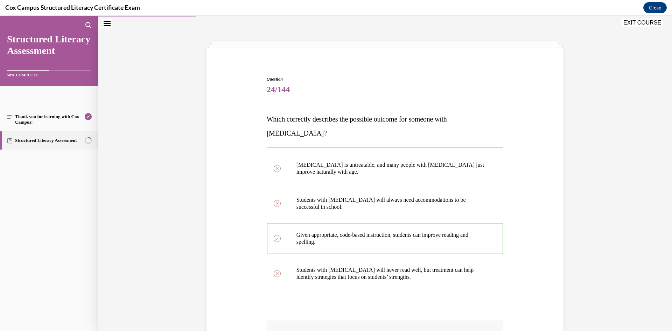
scroll to position [118, 0]
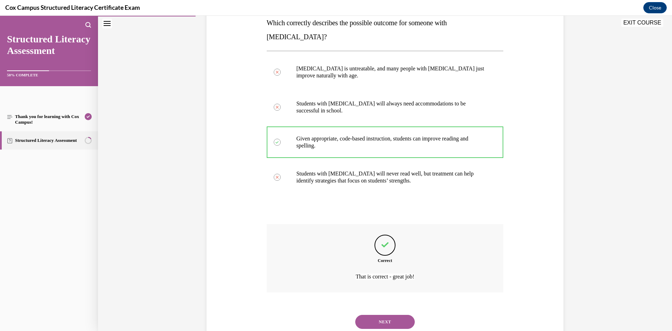
click at [384, 315] on button "NEXT" at bounding box center [385, 322] width 60 height 14
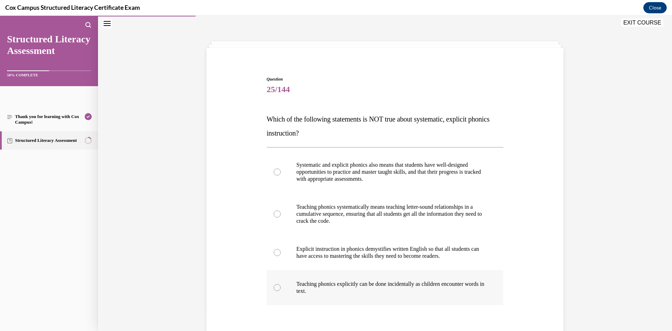
click at [356, 287] on p "Teaching phonics explicitly can be done incidentally as children encounter word…" at bounding box center [392, 287] width 190 height 14
click at [281, 287] on input "Teaching phonics explicitly can be done incidentally as children encounter word…" at bounding box center [277, 287] width 7 height 7
radio input "true"
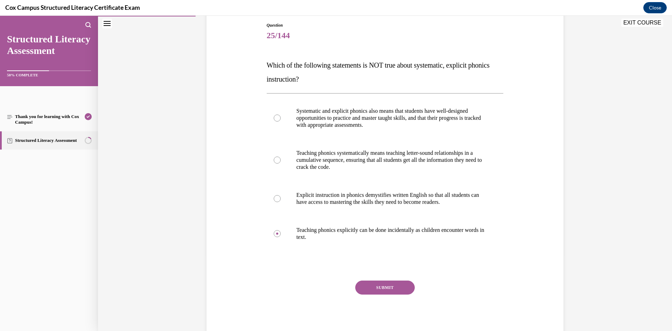
click at [356, 287] on button "SUBMIT" at bounding box center [385, 287] width 60 height 14
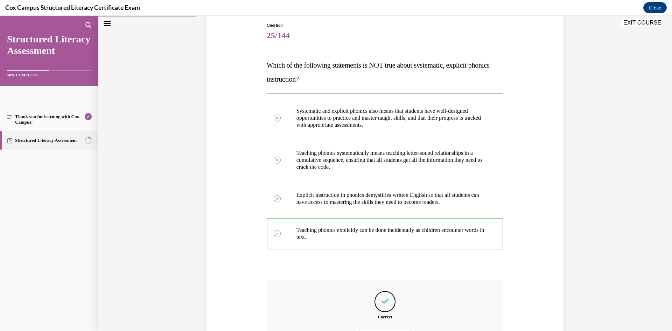
scroll to position [154, 0]
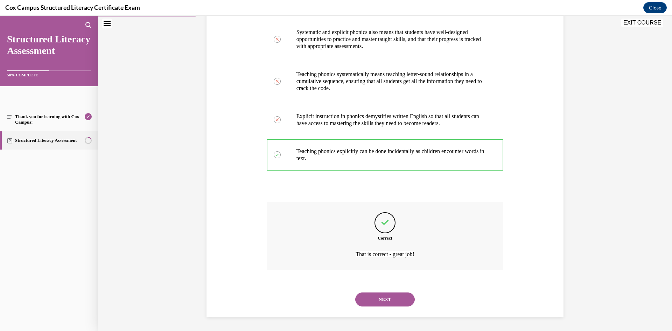
click at [386, 307] on div "NEXT" at bounding box center [385, 299] width 237 height 28
click at [377, 296] on button "NEXT" at bounding box center [385, 299] width 60 height 14
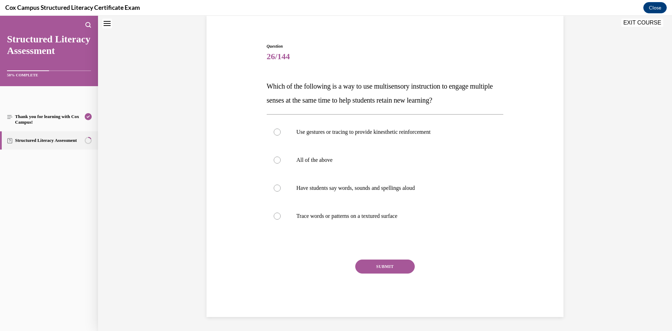
scroll to position [21, 0]
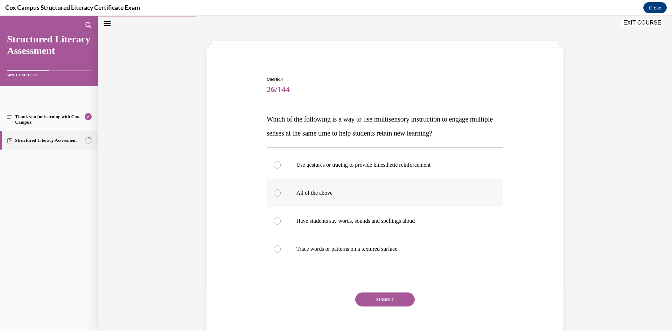
click at [331, 195] on p "All of the above" at bounding box center [392, 192] width 190 height 7
click at [281, 195] on input "All of the above" at bounding box center [277, 192] width 7 height 7
radio input "true"
click at [365, 301] on button "SUBMIT" at bounding box center [385, 299] width 60 height 14
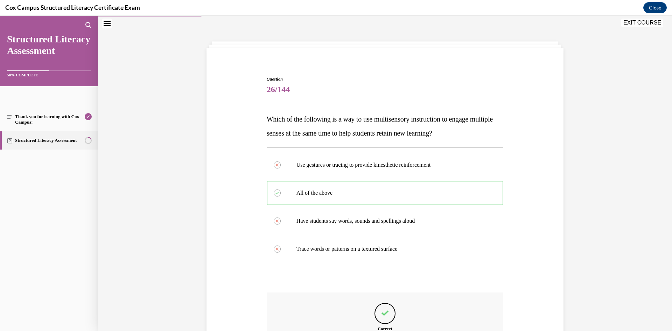
scroll to position [112, 0]
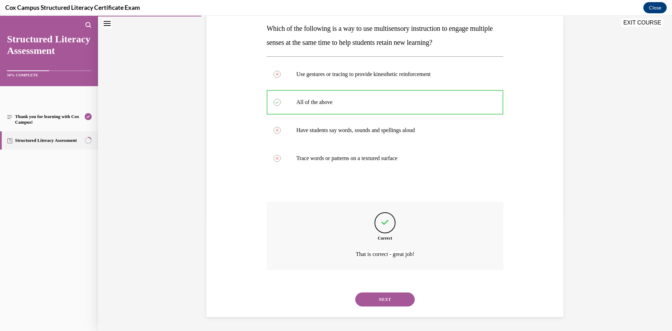
click at [362, 298] on button "NEXT" at bounding box center [385, 299] width 60 height 14
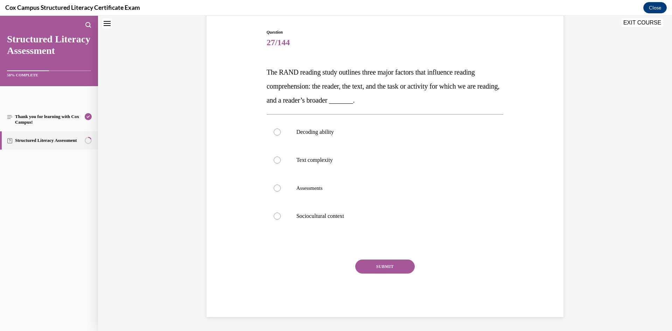
scroll to position [21, 0]
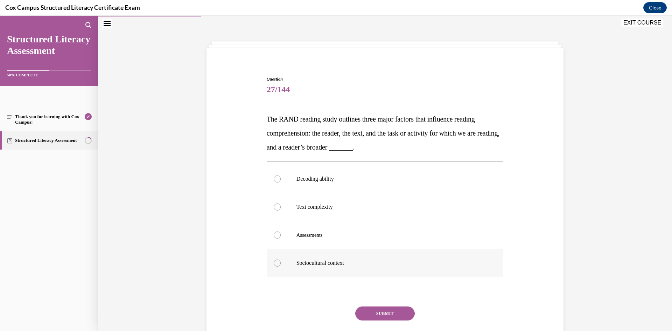
click at [353, 266] on p "Sociocultural context" at bounding box center [392, 262] width 190 height 7
click at [281, 266] on input "Sociocultural context" at bounding box center [277, 262] width 7 height 7
radio input "true"
click at [368, 314] on button "SUBMIT" at bounding box center [385, 313] width 60 height 14
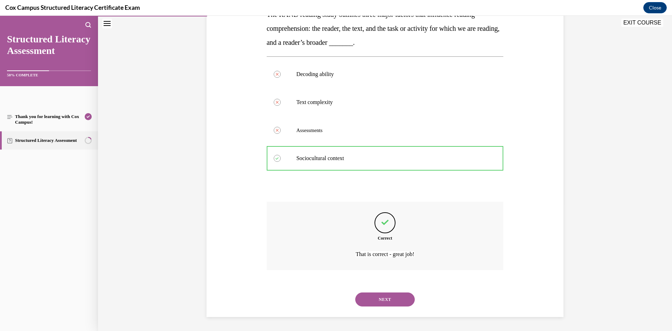
click at [373, 304] on button "NEXT" at bounding box center [385, 299] width 60 height 14
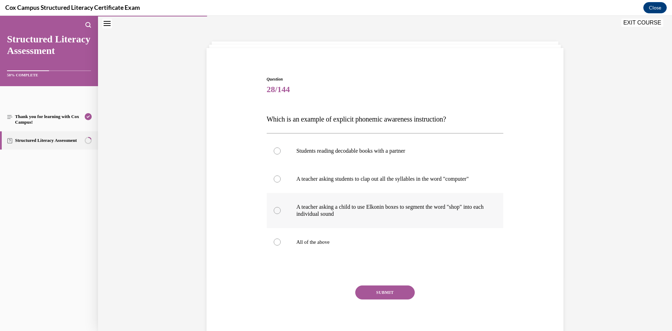
click at [351, 224] on label "A teacher asking a child to use Elkonin boxes to segment the word "shop" into e…" at bounding box center [385, 210] width 237 height 35
click at [281, 214] on input "A teacher asking a child to use Elkonin boxes to segment the word "shop" into e…" at bounding box center [277, 210] width 7 height 7
radio input "true"
click at [383, 299] on button "SUBMIT" at bounding box center [385, 292] width 60 height 14
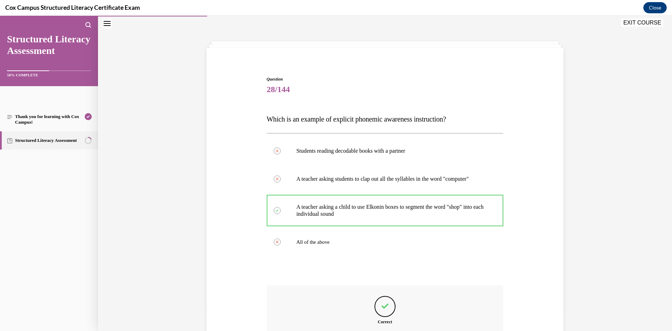
scroll to position [112, 0]
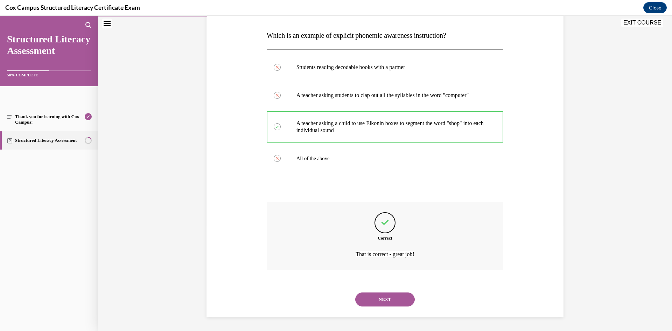
click at [369, 310] on div "NEXT" at bounding box center [385, 299] width 237 height 28
click at [370, 305] on button "NEXT" at bounding box center [385, 299] width 60 height 14
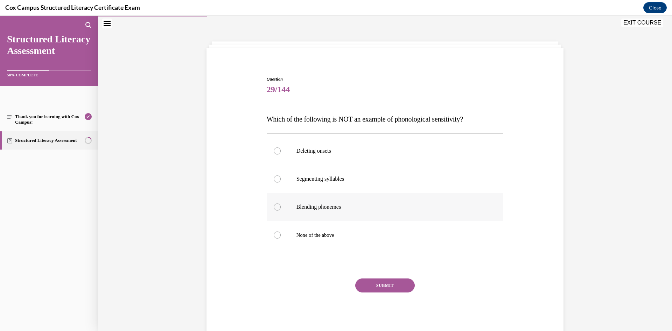
click at [346, 220] on label "Blending phonemes" at bounding box center [385, 207] width 237 height 28
click at [281, 210] on input "Blending phonemes" at bounding box center [277, 206] width 7 height 7
radio input "true"
click at [377, 293] on div "SUBMIT NEXT" at bounding box center [385, 306] width 237 height 57
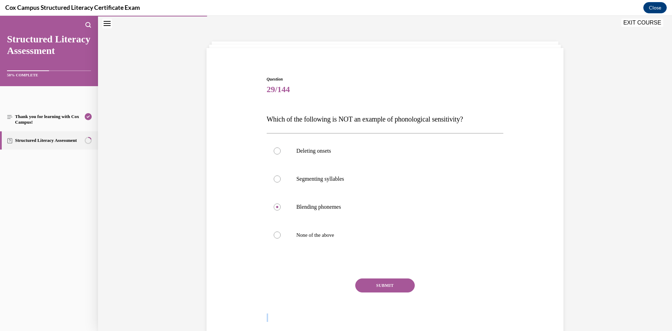
click at [379, 293] on div "SUBMIT NEXT" at bounding box center [385, 306] width 237 height 57
click at [380, 291] on button "SUBMIT" at bounding box center [385, 285] width 60 height 14
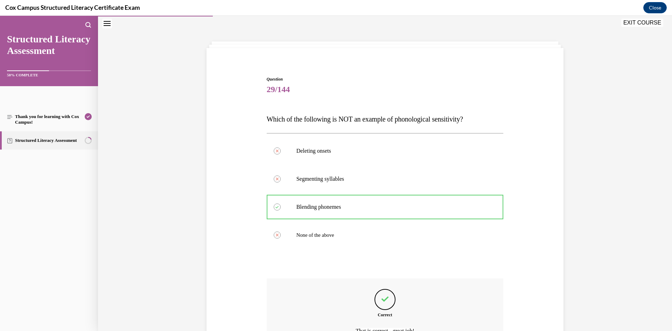
scroll to position [98, 0]
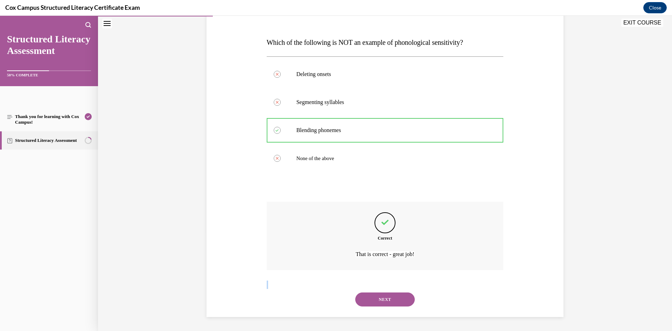
click at [374, 306] on button "NEXT" at bounding box center [385, 299] width 60 height 14
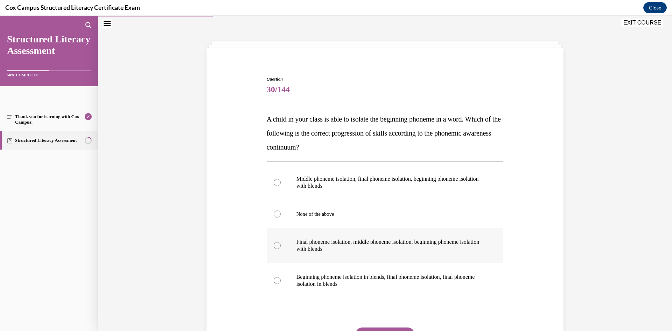
click at [325, 248] on p "Final phoneme isolation, middle phoneme isolation, beginning phoneme isolation …" at bounding box center [392, 245] width 190 height 14
click at [281, 248] on input "Final phoneme isolation, middle phoneme isolation, beginning phoneme isolation …" at bounding box center [277, 245] width 7 height 7
radio input "true"
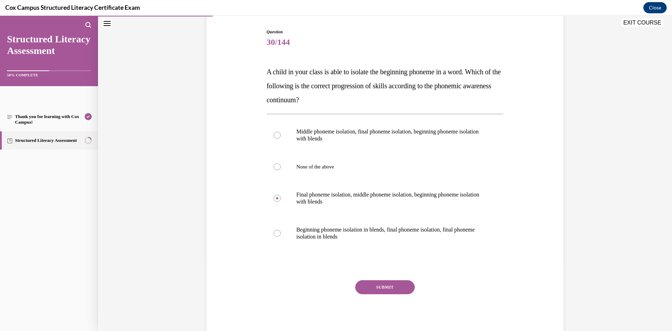
click at [395, 288] on button "SUBMIT" at bounding box center [385, 287] width 60 height 14
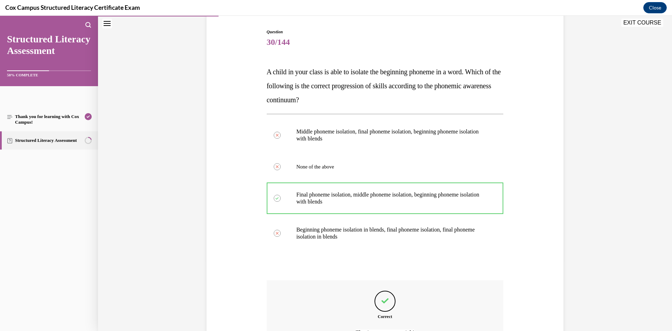
scroll to position [147, 0]
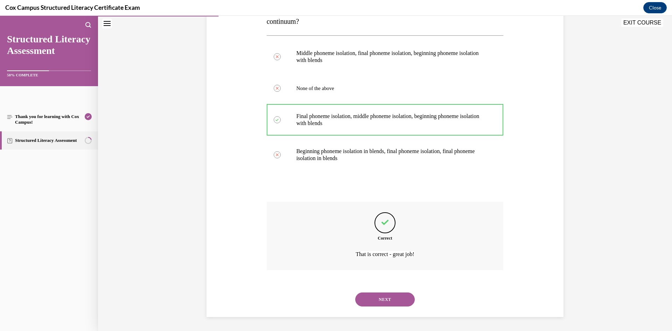
click at [389, 290] on div "NEXT" at bounding box center [385, 299] width 237 height 28
click at [395, 304] on button "NEXT" at bounding box center [385, 299] width 60 height 14
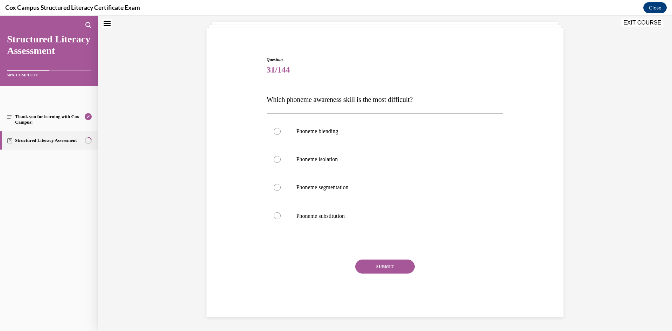
scroll to position [21, 0]
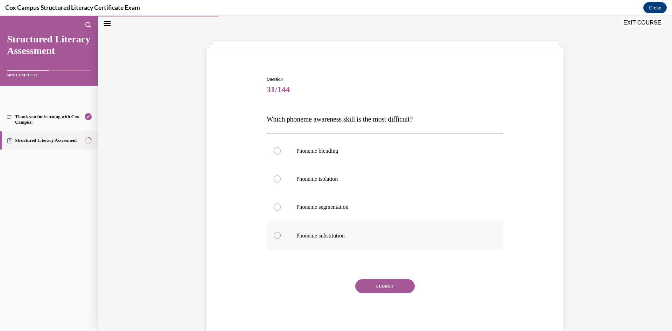
click at [348, 236] on span at bounding box center [346, 235] width 3 height 8
click at [281, 236] on input "Phoneme substitution" at bounding box center [277, 235] width 7 height 7
radio input "true"
click at [367, 287] on button "SUBMIT" at bounding box center [385, 286] width 60 height 14
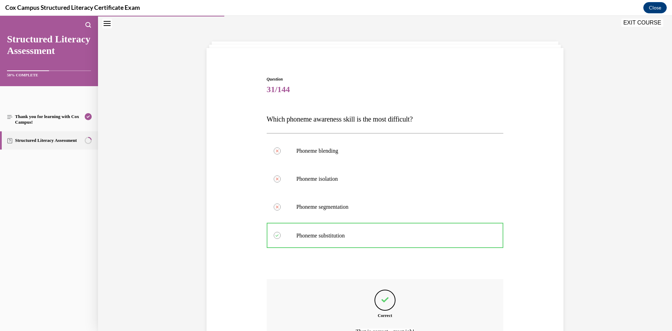
scroll to position [98, 0]
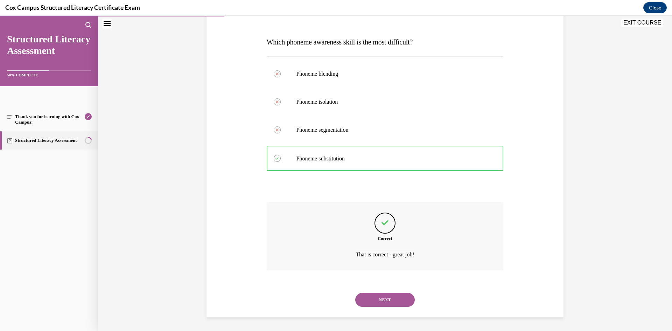
click at [381, 300] on button "NEXT" at bounding box center [385, 300] width 60 height 14
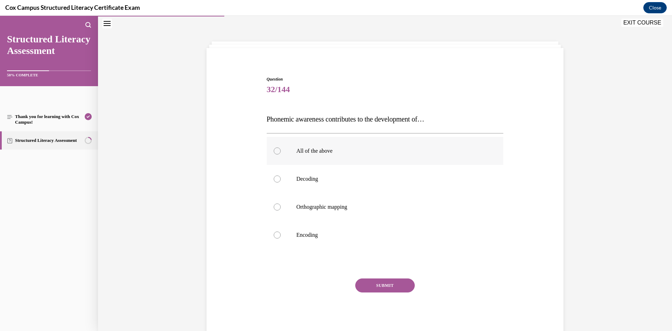
click at [329, 158] on label "All of the above" at bounding box center [385, 151] width 237 height 28
click at [281, 154] on input "All of the above" at bounding box center [277, 150] width 7 height 7
radio input "true"
click at [384, 287] on button "SUBMIT" at bounding box center [385, 285] width 60 height 14
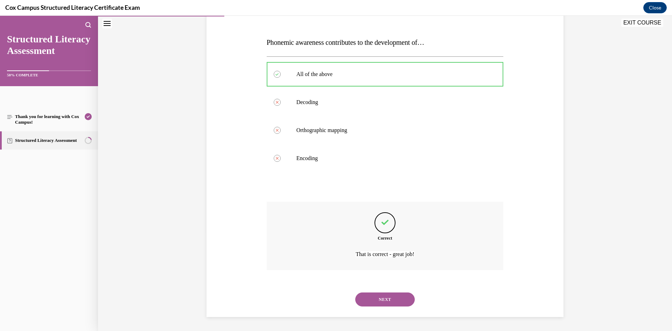
click at [390, 304] on button "NEXT" at bounding box center [385, 299] width 60 height 14
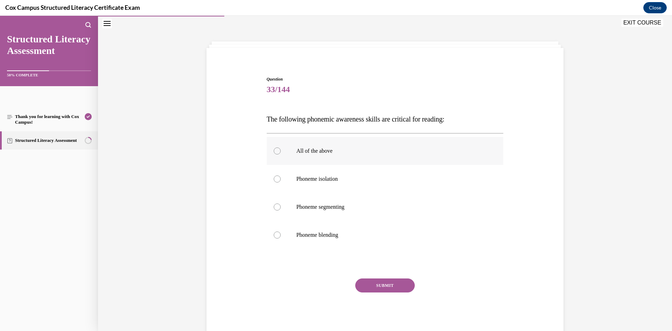
click at [376, 142] on label "All of the above" at bounding box center [385, 151] width 237 height 28
click at [281, 147] on input "All of the above" at bounding box center [277, 150] width 7 height 7
radio input "true"
click at [385, 284] on button "SUBMIT" at bounding box center [385, 285] width 60 height 14
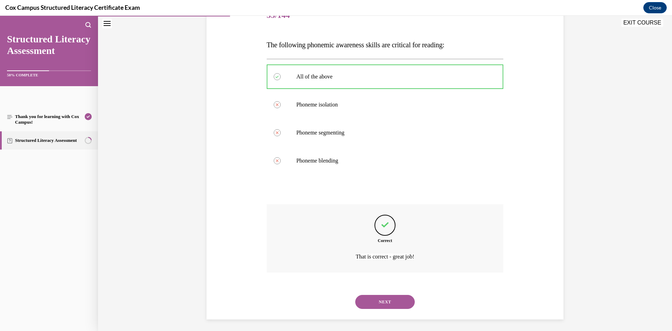
scroll to position [26, 0]
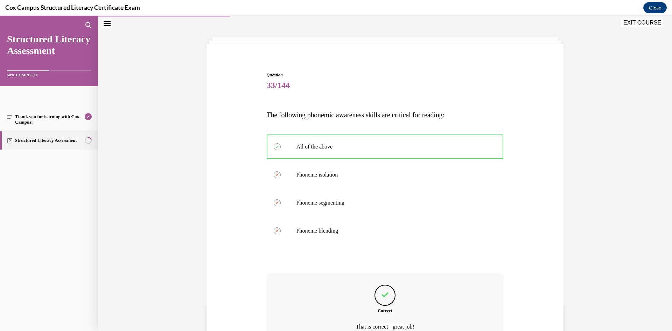
click at [515, 213] on div "Question 33/144 The following phonemic awareness skills are critical for readin…" at bounding box center [385, 220] width 361 height 339
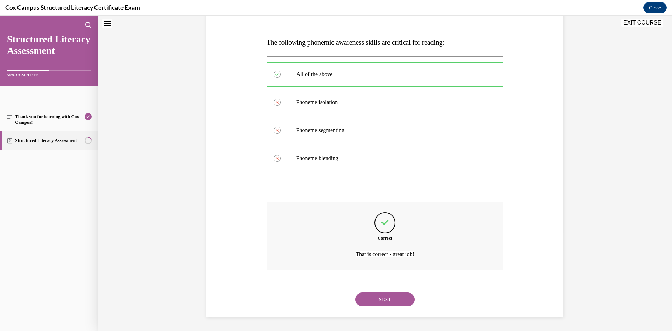
click at [393, 298] on button "NEXT" at bounding box center [385, 299] width 60 height 14
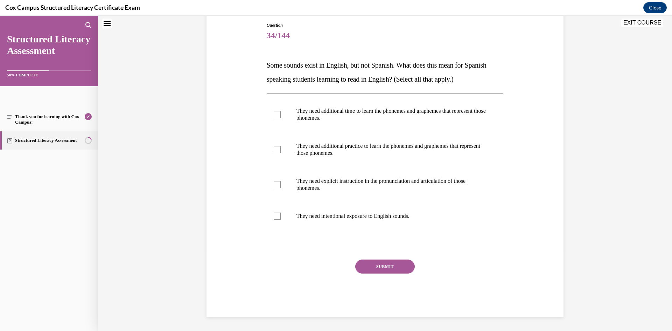
scroll to position [21, 0]
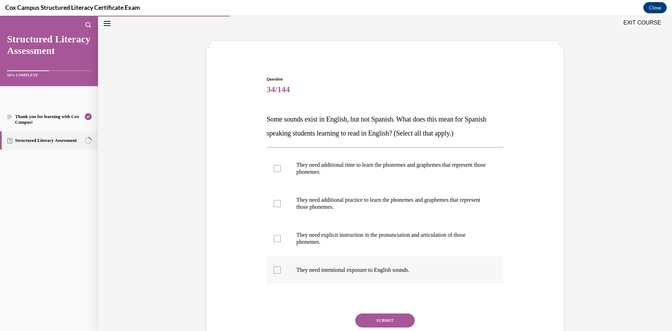
click at [301, 262] on label "They need intentional exposure to English sounds." at bounding box center [385, 270] width 237 height 28
click at [281, 266] on input "They need intentional exposure to English sounds." at bounding box center [277, 269] width 7 height 7
checkbox input "true"
click at [303, 248] on label "They need explicit instruction in the pronunciation and articulation of those p…" at bounding box center [385, 238] width 237 height 35
click at [281, 242] on input "They need explicit instruction in the pronunciation and articulation of those p…" at bounding box center [277, 238] width 7 height 7
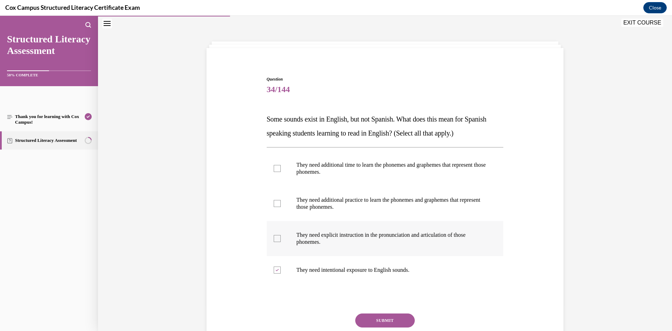
checkbox input "true"
click at [309, 218] on label "They need additional practice to learn the phonemes and graphemes that represen…" at bounding box center [385, 203] width 237 height 35
click at [281, 207] on input "They need additional practice to learn the phonemes and graphemes that represen…" at bounding box center [277, 203] width 7 height 7
checkbox input "true"
click at [328, 177] on label "They need additional time to learn the phonemes and graphemes that represent th…" at bounding box center [385, 168] width 237 height 35
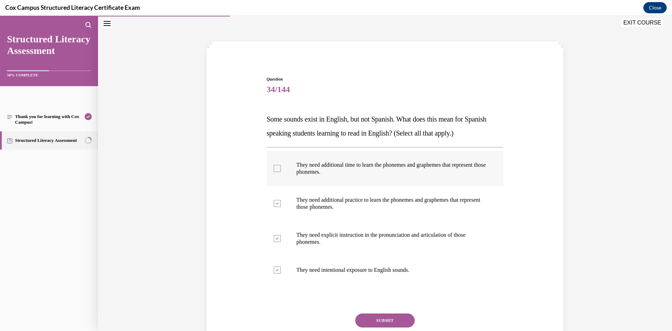
click at [281, 172] on input "They need additional time to learn the phonemes and graphemes that represent th…" at bounding box center [277, 168] width 7 height 7
checkbox input "true"
click at [361, 314] on button "SUBMIT" at bounding box center [385, 320] width 60 height 14
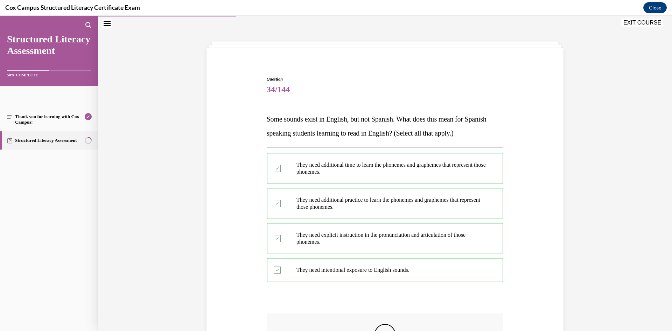
scroll to position [133, 0]
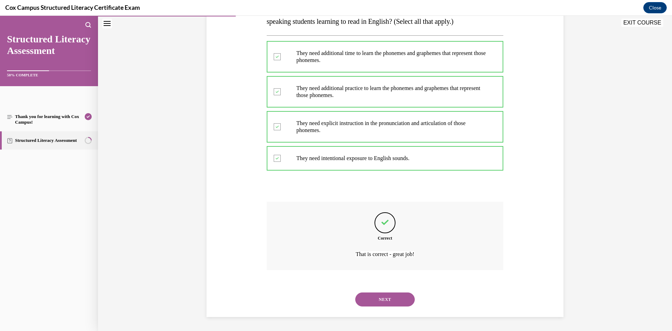
click at [375, 302] on button "NEXT" at bounding box center [385, 299] width 60 height 14
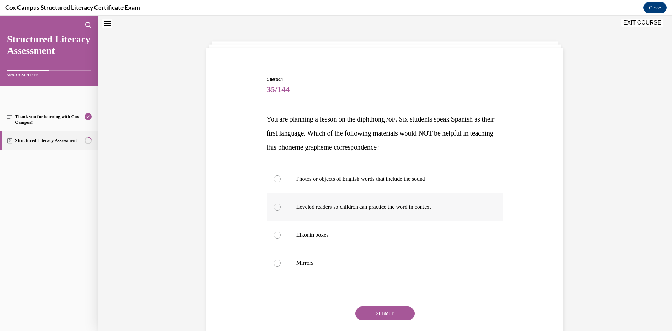
click at [421, 220] on label "Leveled readers so children can practice the word in context" at bounding box center [385, 207] width 237 height 28
click at [281, 210] on input "Leveled readers so children can practice the word in context" at bounding box center [277, 206] width 7 height 7
radio input "true"
click at [383, 303] on div "Question 35/144 You are planning a lesson on the diphthong /oi/. Six students s…" at bounding box center [385, 220] width 237 height 288
click at [377, 315] on button "SUBMIT" at bounding box center [385, 313] width 60 height 14
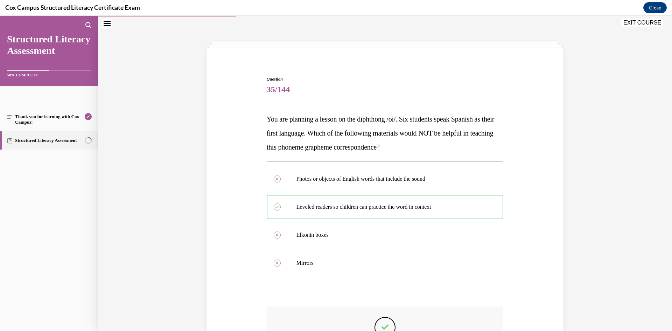
scroll to position [126, 0]
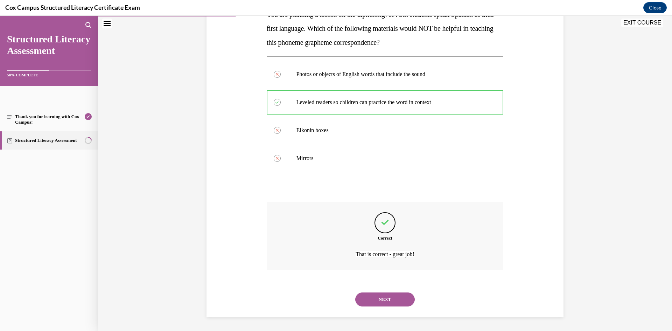
click at [387, 310] on div "NEXT" at bounding box center [385, 299] width 237 height 28
click at [391, 306] on div "NEXT" at bounding box center [385, 299] width 237 height 28
click at [394, 298] on button "NEXT" at bounding box center [385, 299] width 60 height 14
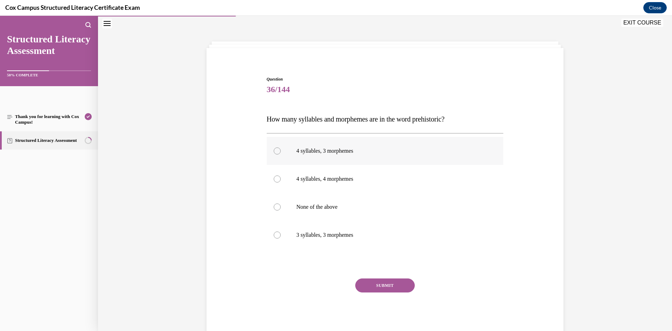
click at [365, 156] on label "4 syllables, 3 morphemes" at bounding box center [385, 151] width 237 height 28
click at [281, 154] on input "4 syllables, 3 morphemes" at bounding box center [277, 150] width 7 height 7
radio input "true"
click at [372, 283] on button "SUBMIT" at bounding box center [385, 285] width 60 height 14
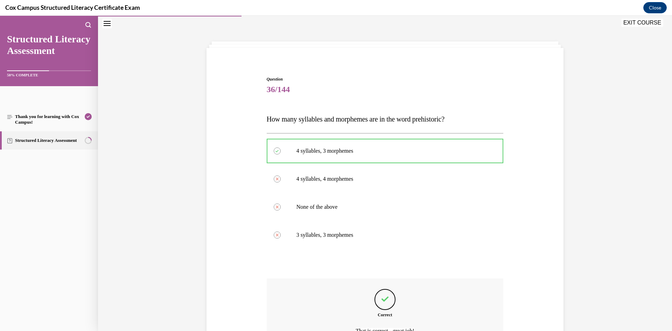
scroll to position [90, 0]
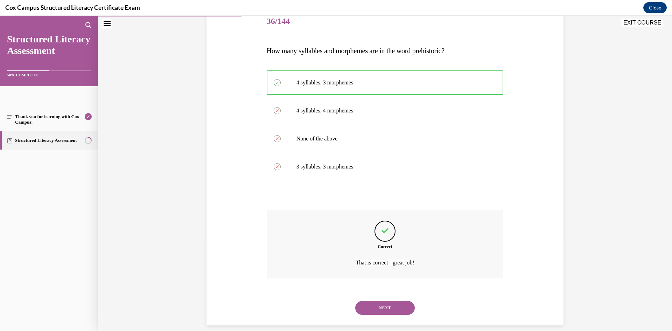
click at [385, 309] on button "NEXT" at bounding box center [385, 308] width 60 height 14
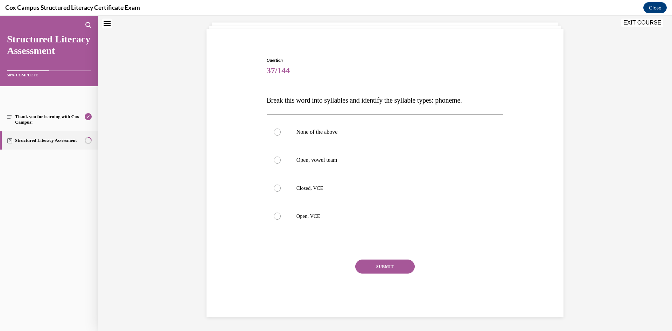
scroll to position [21, 0]
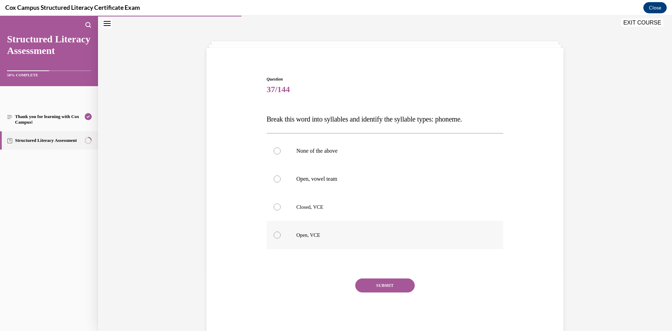
click at [313, 235] on span "Open, VCE" at bounding box center [309, 235] width 24 height 6
click at [281, 235] on input "Open, VCE" at bounding box center [277, 234] width 7 height 7
radio input "true"
click at [370, 282] on button "SUBMIT" at bounding box center [385, 285] width 60 height 14
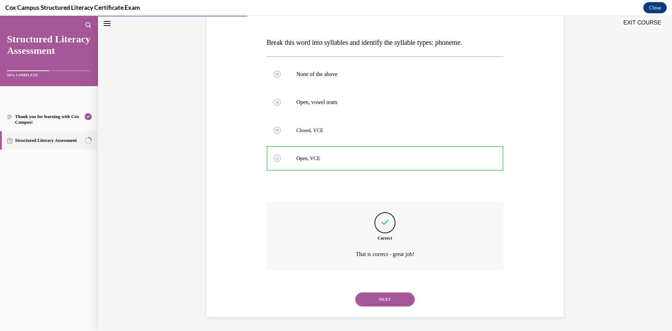
click at [374, 304] on button "NEXT" at bounding box center [385, 299] width 60 height 14
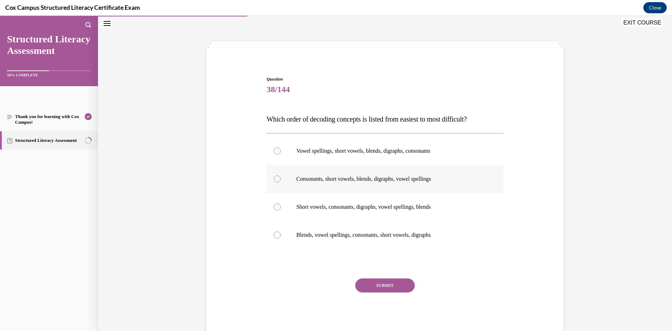
click at [379, 181] on p "Consonants, short vowels, blends, digraphs, vowel spellings" at bounding box center [392, 178] width 190 height 7
click at [281, 181] on input "Consonants, short vowels, blends, digraphs, vowel spellings" at bounding box center [277, 178] width 7 height 7
radio input "true"
click at [382, 288] on button "SUBMIT" at bounding box center [385, 285] width 60 height 14
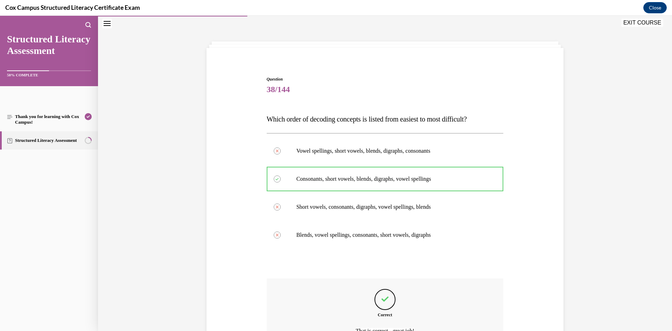
scroll to position [96, 0]
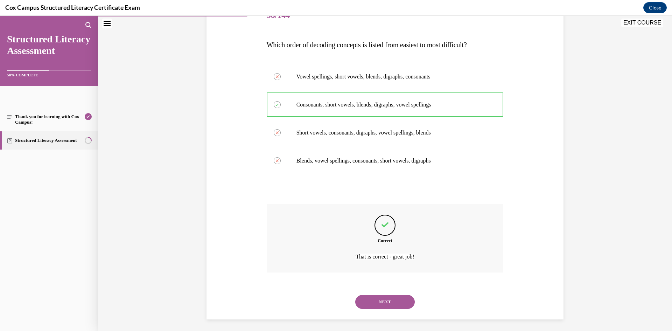
click at [386, 298] on button "NEXT" at bounding box center [385, 302] width 60 height 14
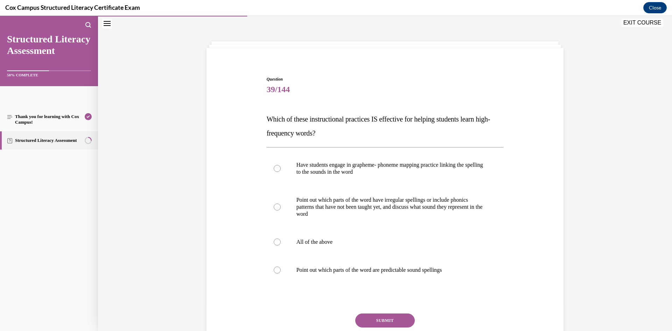
scroll to position [55, 0]
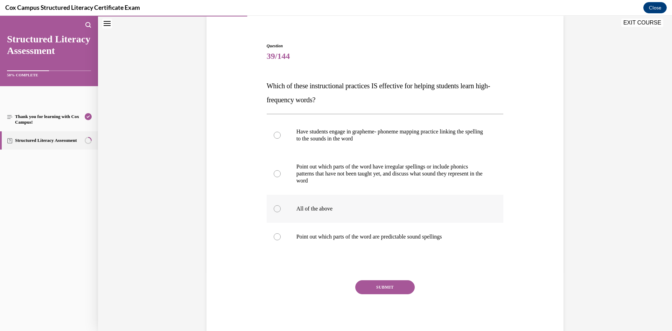
click at [356, 222] on label "All of the above" at bounding box center [385, 209] width 237 height 28
click at [281, 212] on input "All of the above" at bounding box center [277, 208] width 7 height 7
radio input "true"
click at [398, 291] on button "SUBMIT" at bounding box center [385, 287] width 60 height 14
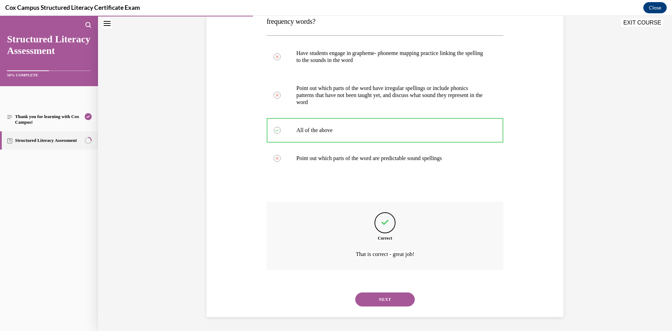
click at [404, 305] on button "NEXT" at bounding box center [385, 299] width 60 height 14
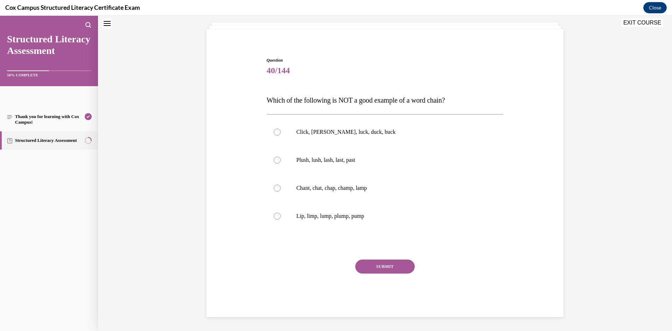
scroll to position [21, 0]
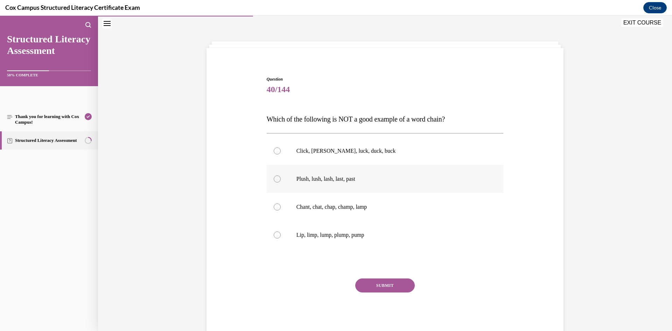
click at [342, 168] on label "Plush, lush, lash, last, past" at bounding box center [385, 179] width 237 height 28
click at [281, 175] on input "Plush, lush, lash, last, past" at bounding box center [277, 178] width 7 height 7
radio input "true"
click at [381, 287] on button "SUBMIT" at bounding box center [385, 285] width 60 height 14
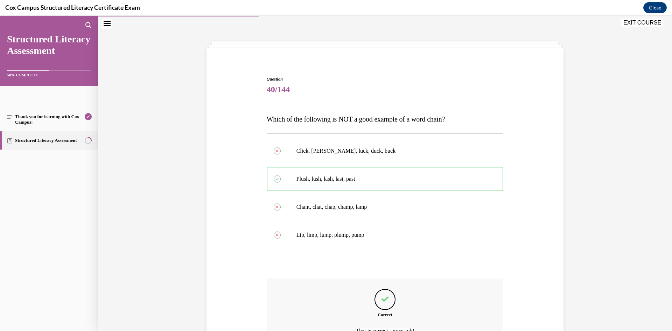
scroll to position [98, 0]
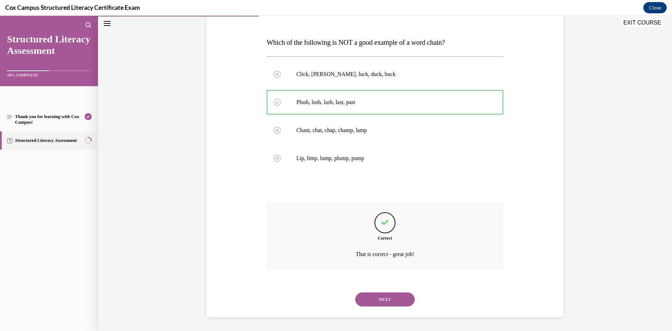
click at [389, 292] on div "NEXT" at bounding box center [385, 299] width 237 height 28
click at [391, 299] on button "NEXT" at bounding box center [385, 299] width 60 height 14
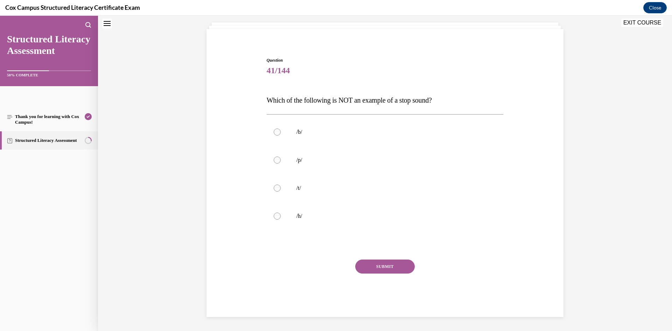
scroll to position [21, 0]
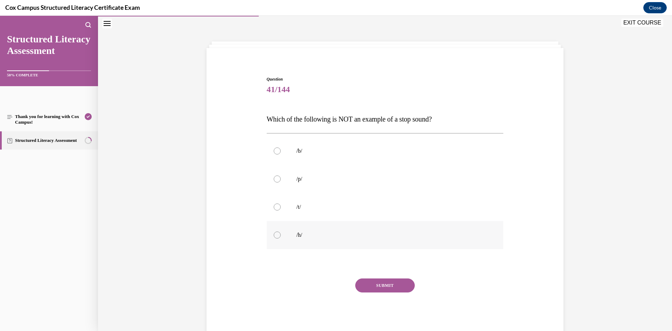
click at [331, 227] on label "/h/" at bounding box center [385, 235] width 237 height 28
click at [281, 231] on input "/h/" at bounding box center [277, 234] width 7 height 7
radio input "true"
click at [387, 284] on button "SUBMIT" at bounding box center [385, 285] width 60 height 14
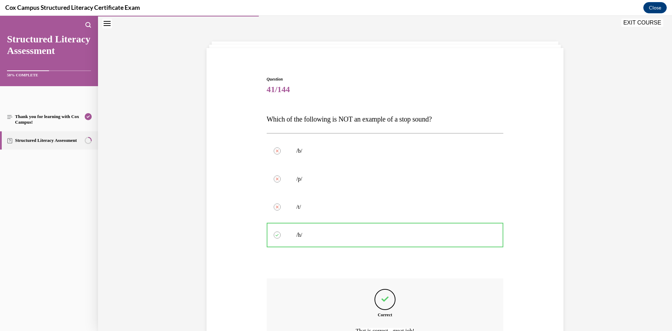
scroll to position [98, 0]
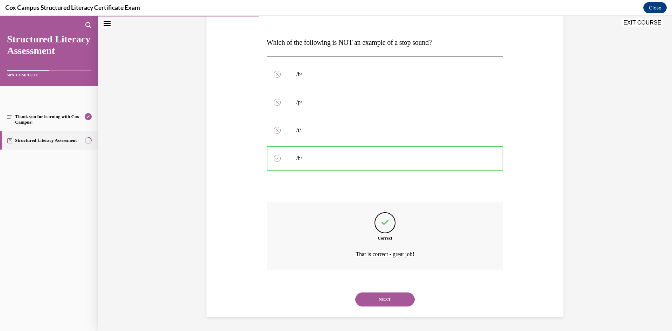
click at [386, 302] on button "NEXT" at bounding box center [385, 299] width 60 height 14
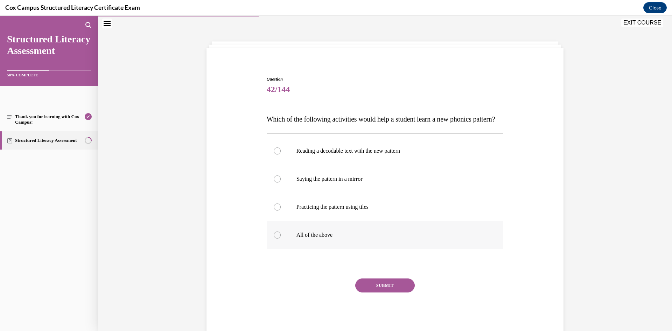
click at [282, 240] on label "All of the above" at bounding box center [385, 235] width 237 height 28
click at [281, 238] on input "All of the above" at bounding box center [277, 234] width 7 height 7
radio input "true"
click at [382, 292] on div "Question 42/144 Which of the following activities would help a student learn a …" at bounding box center [385, 206] width 237 height 260
click at [381, 292] on button "SUBMIT" at bounding box center [385, 285] width 60 height 14
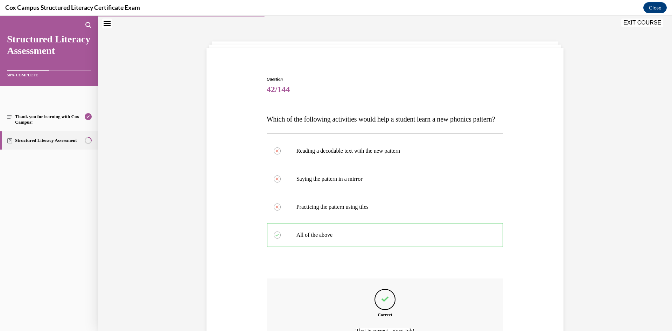
scroll to position [112, 0]
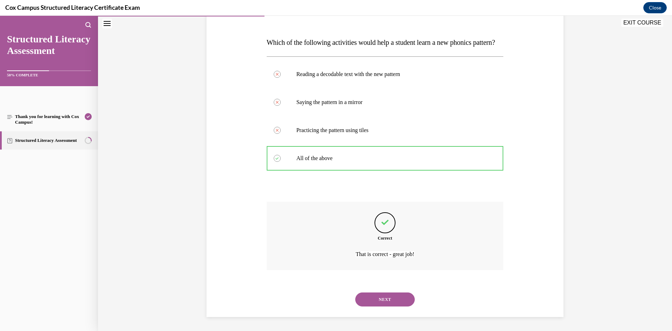
click at [387, 293] on button "NEXT" at bounding box center [385, 299] width 60 height 14
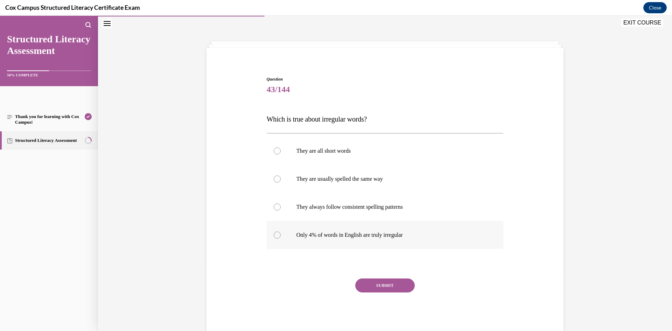
click at [369, 246] on label "Only 4% of words in English are truly irregular" at bounding box center [385, 235] width 237 height 28
click at [281, 238] on input "Only 4% of words in English are truly irregular" at bounding box center [277, 234] width 7 height 7
radio input "true"
click at [361, 284] on button "SUBMIT" at bounding box center [385, 285] width 60 height 14
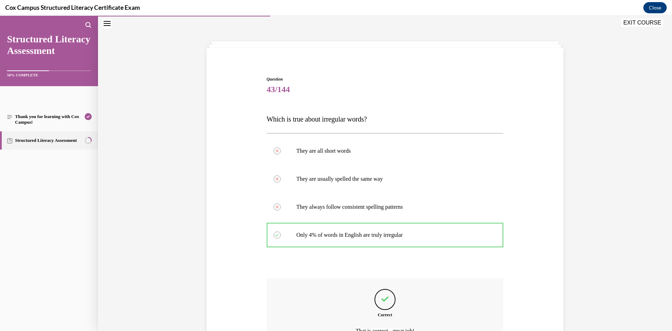
scroll to position [98, 0]
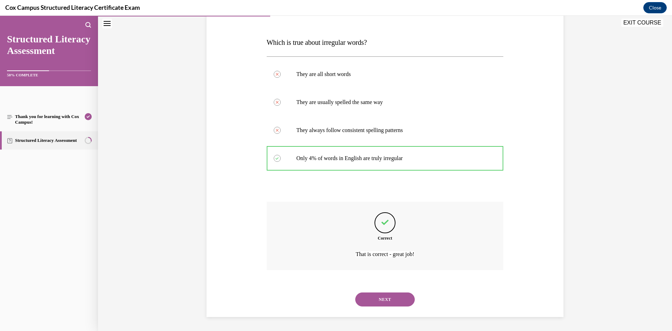
click at [384, 292] on div "NEXT" at bounding box center [385, 299] width 237 height 28
click at [383, 292] on div "NEXT" at bounding box center [385, 299] width 237 height 28
click at [384, 299] on button "NEXT" at bounding box center [385, 299] width 60 height 14
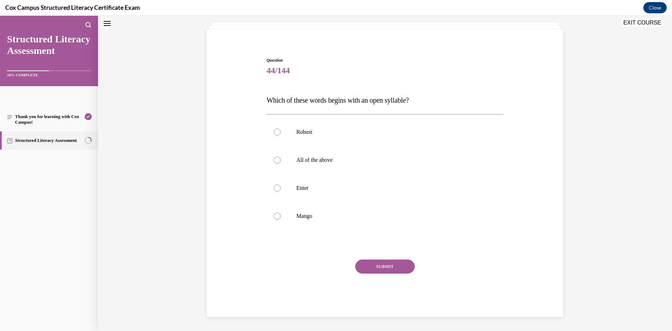
scroll to position [21, 0]
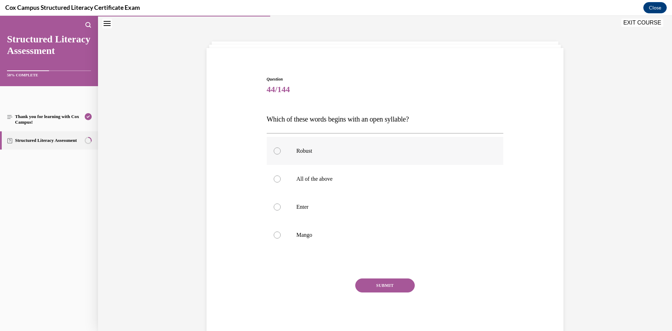
click at [297, 150] on p "Robust" at bounding box center [392, 150] width 190 height 7
click at [281, 150] on input "Robust" at bounding box center [277, 150] width 7 height 7
radio input "true"
click at [385, 280] on button "SUBMIT" at bounding box center [385, 285] width 60 height 14
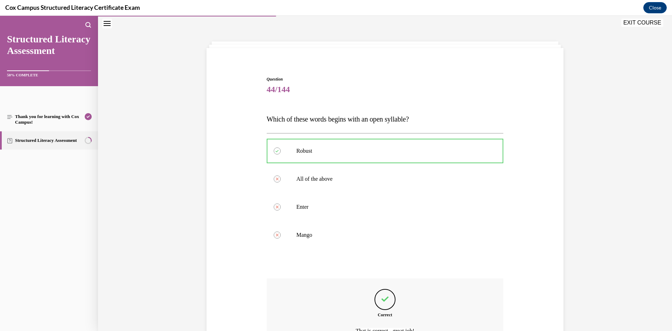
scroll to position [98, 0]
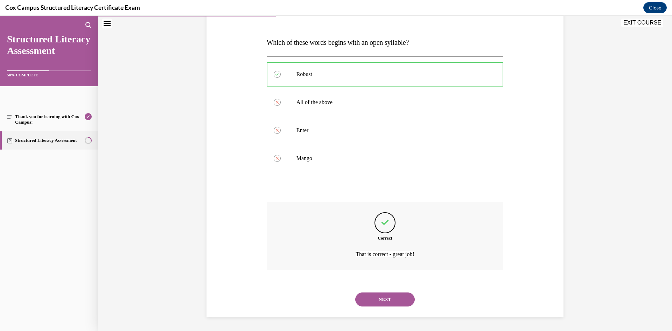
click at [380, 304] on button "NEXT" at bounding box center [385, 299] width 60 height 14
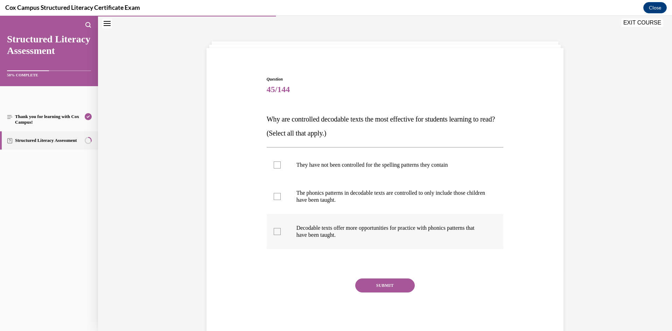
click at [342, 233] on p "Decodable texts offer more opportunities for practice with phonics patterns tha…" at bounding box center [392, 231] width 190 height 14
click at [281, 233] on input "Decodable texts offer more opportunities for practice with phonics patterns tha…" at bounding box center [277, 231] width 7 height 7
checkbox input "true"
click at [335, 196] on p "The phonics patterns in decodable texts are controlled to only include those ch…" at bounding box center [392, 196] width 190 height 14
click at [281, 196] on input "The phonics patterns in decodable texts are controlled to only include those ch…" at bounding box center [277, 196] width 7 height 7
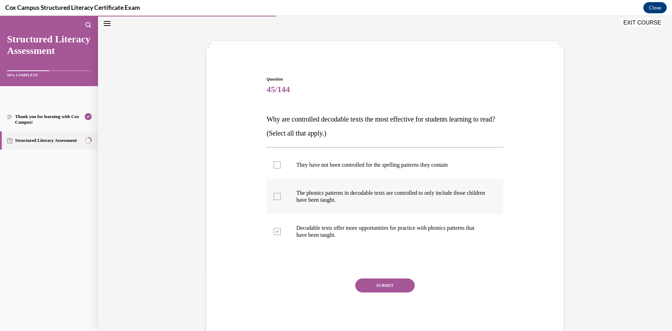
checkbox input "true"
click at [366, 288] on button "SUBMIT" at bounding box center [385, 285] width 60 height 14
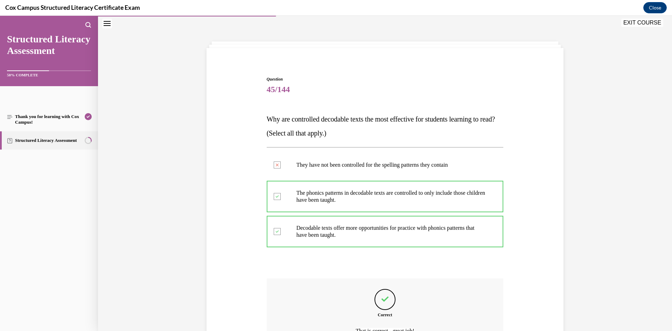
scroll to position [98, 0]
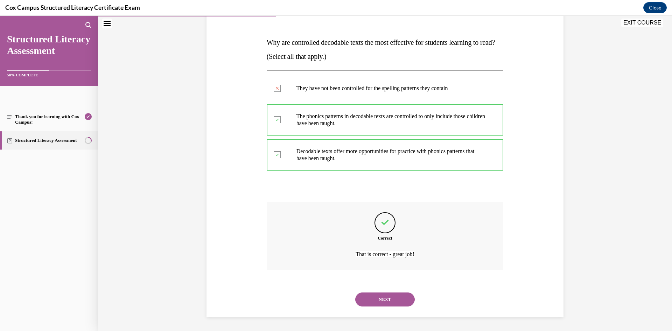
click at [383, 297] on button "NEXT" at bounding box center [385, 299] width 60 height 14
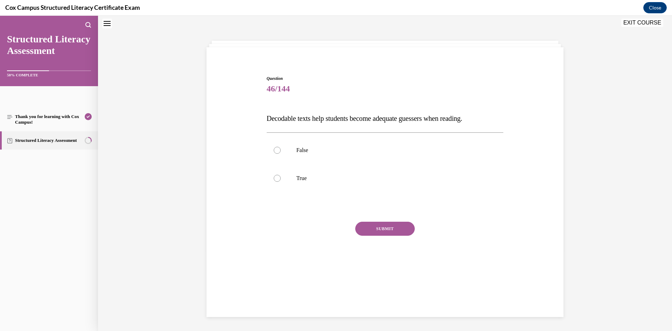
scroll to position [21, 0]
drag, startPoint x: 340, startPoint y: 154, endPoint x: 333, endPoint y: 200, distance: 46.0
click at [340, 153] on p "False" at bounding box center [392, 150] width 190 height 7
click at [281, 153] on input "False" at bounding box center [277, 150] width 7 height 7
radio input "true"
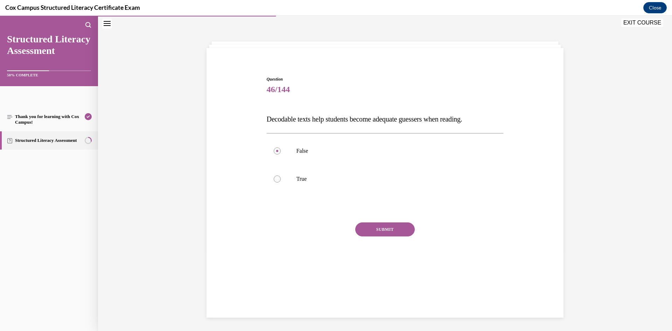
click at [385, 234] on button "SUBMIT" at bounding box center [385, 229] width 60 height 14
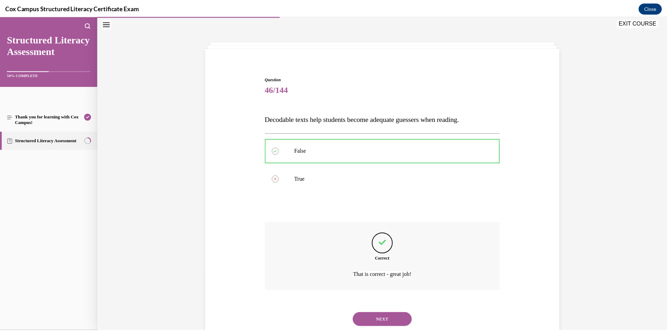
scroll to position [42, 0]
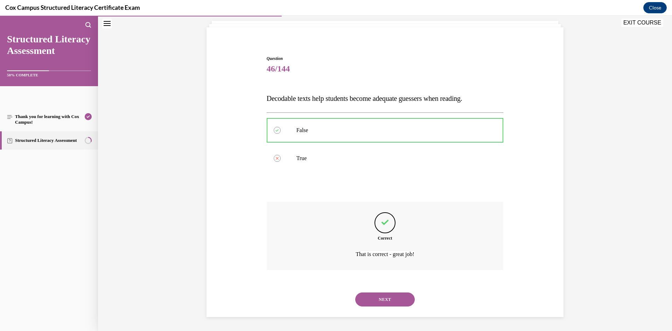
click at [640, 25] on button "EXIT COURSE" at bounding box center [643, 23] width 42 height 8
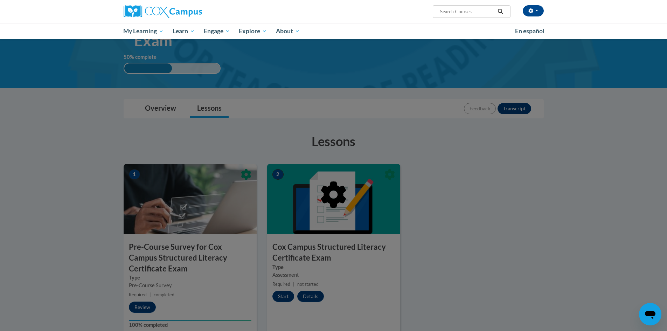
scroll to position [175, 0]
